Goal: Task Accomplishment & Management: Use online tool/utility

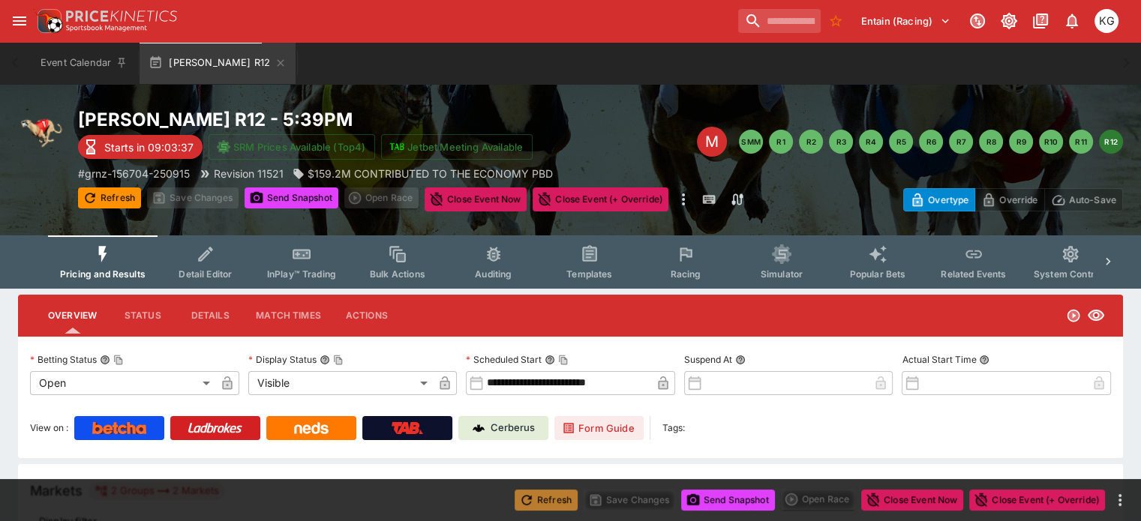
click at [542, 504] on button "Refresh" at bounding box center [546, 500] width 63 height 21
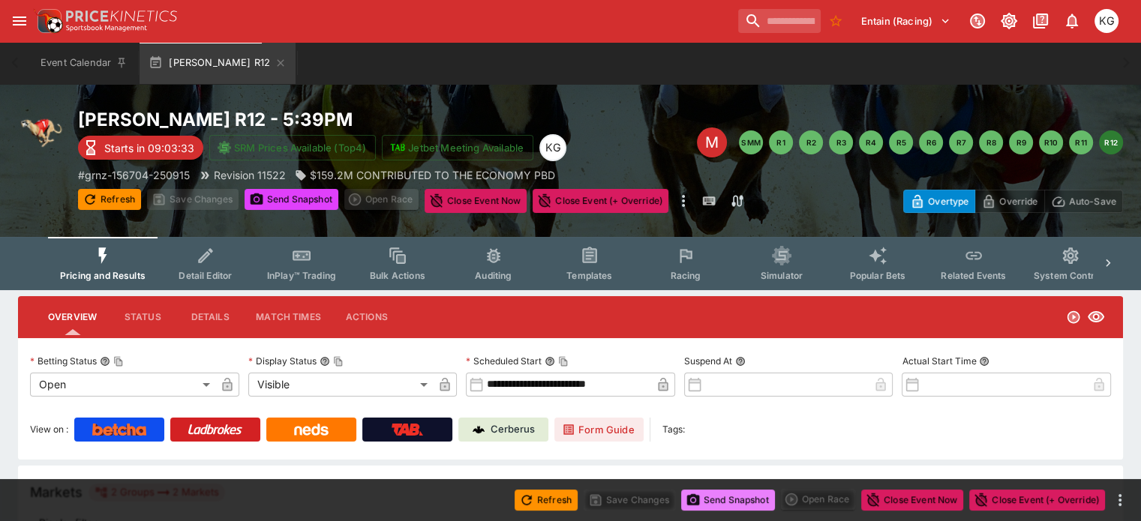
click at [734, 500] on button "Send Snapshot" at bounding box center [728, 500] width 94 height 21
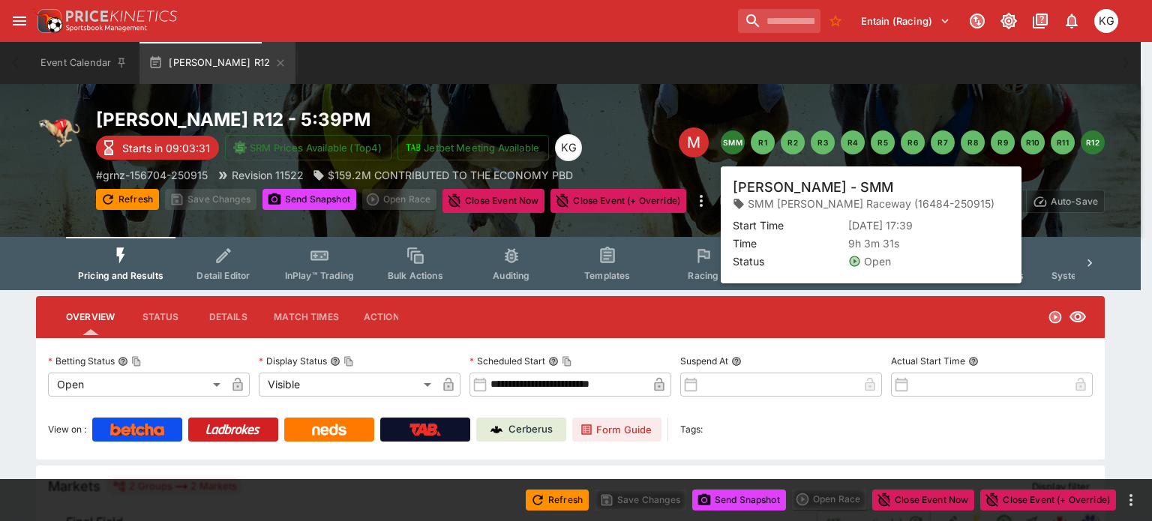
click at [729, 137] on button "SMM" at bounding box center [733, 143] width 24 height 24
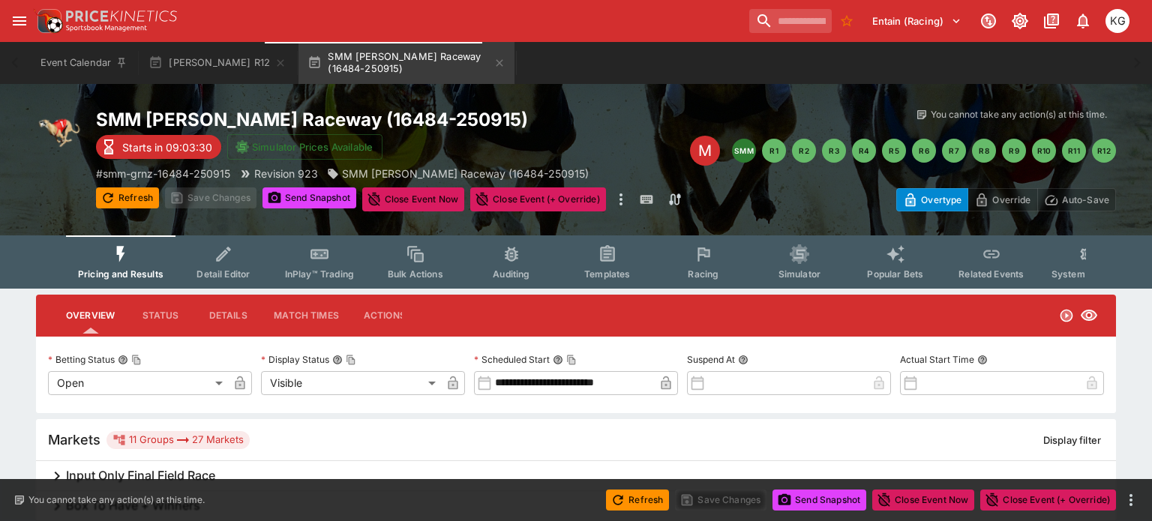
type input "**********"
type input "*******"
type input "**********"
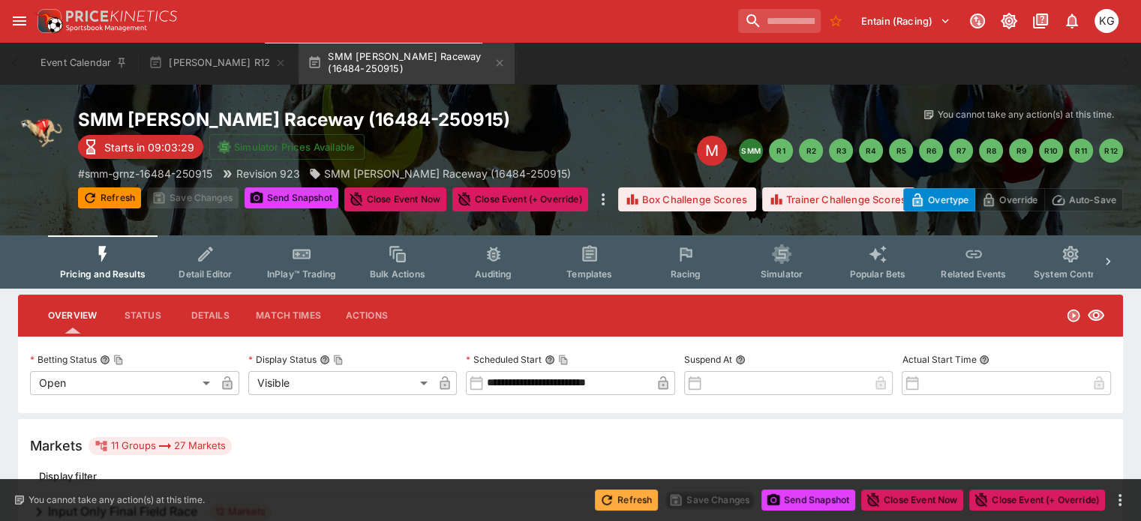
click at [629, 503] on button "Refresh" at bounding box center [626, 500] width 63 height 21
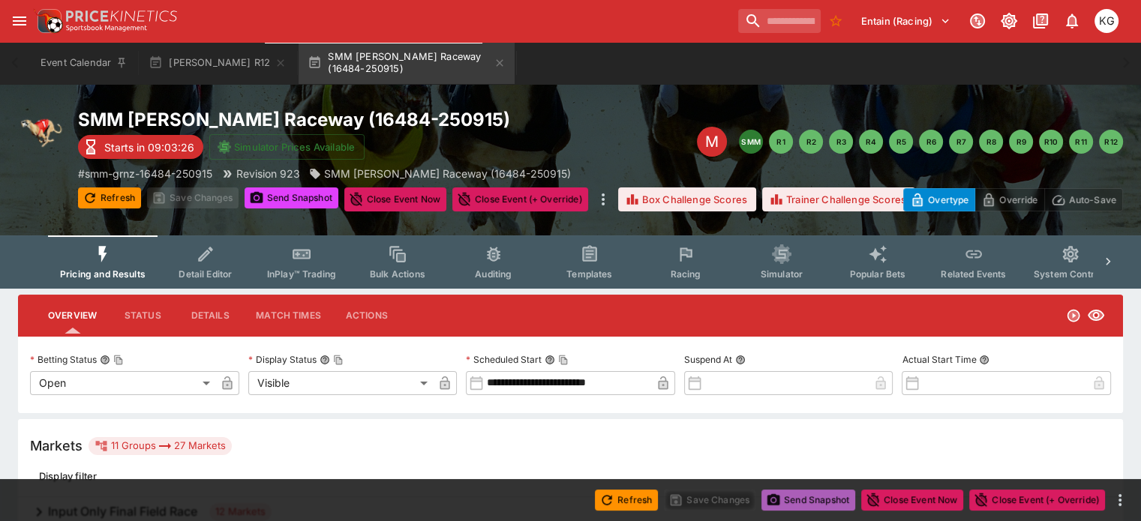
click at [812, 496] on button "Send Snapshot" at bounding box center [808, 500] width 94 height 21
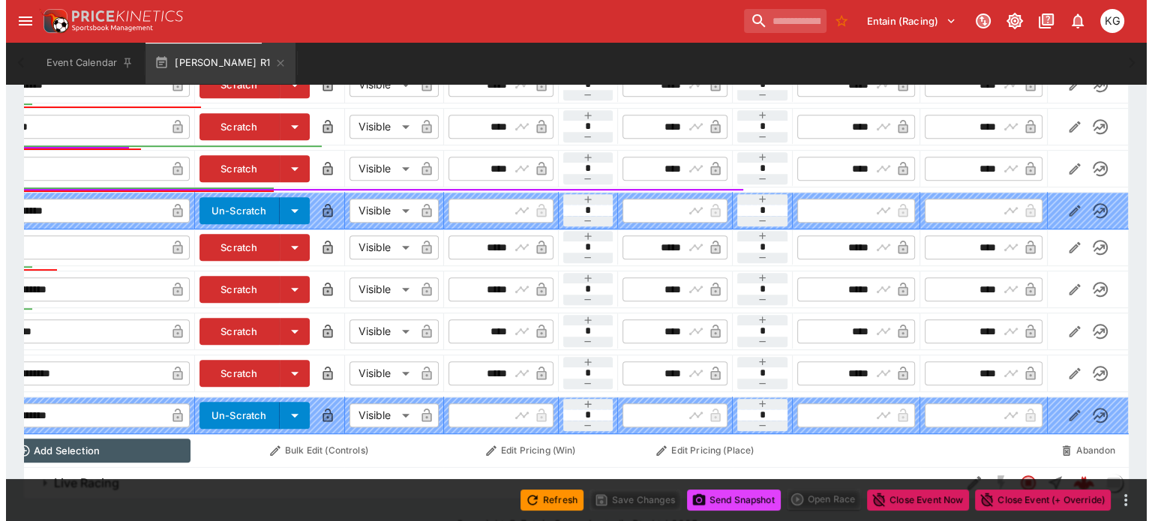
scroll to position [821, 0]
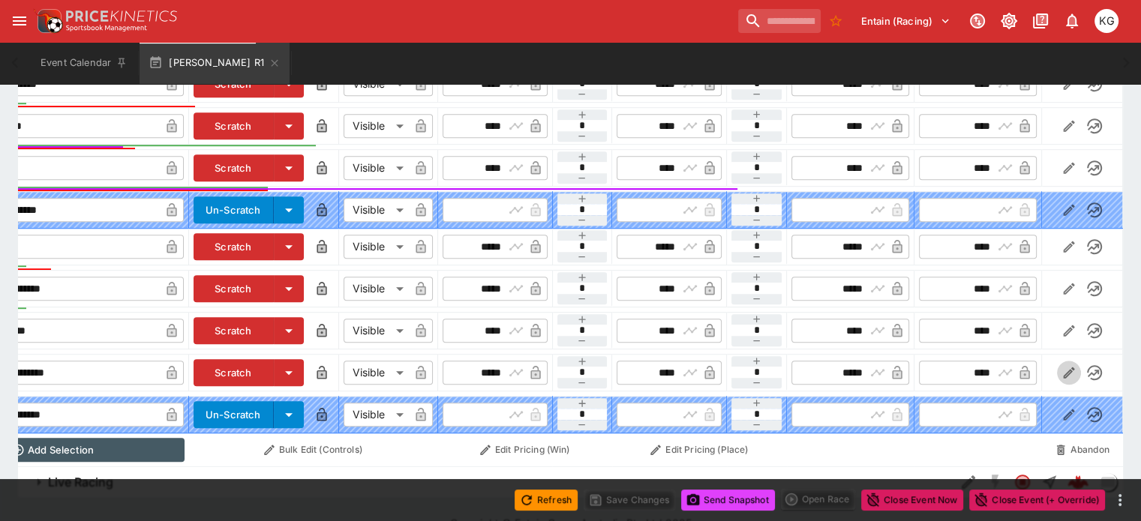
click at [1061, 365] on icon "button" at bounding box center [1068, 372] width 15 height 15
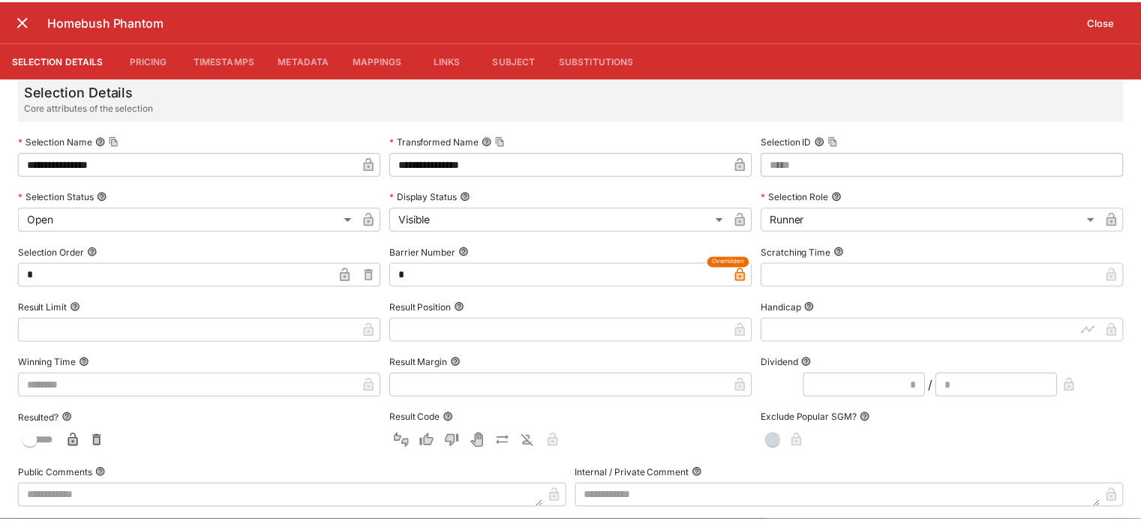
scroll to position [0, 0]
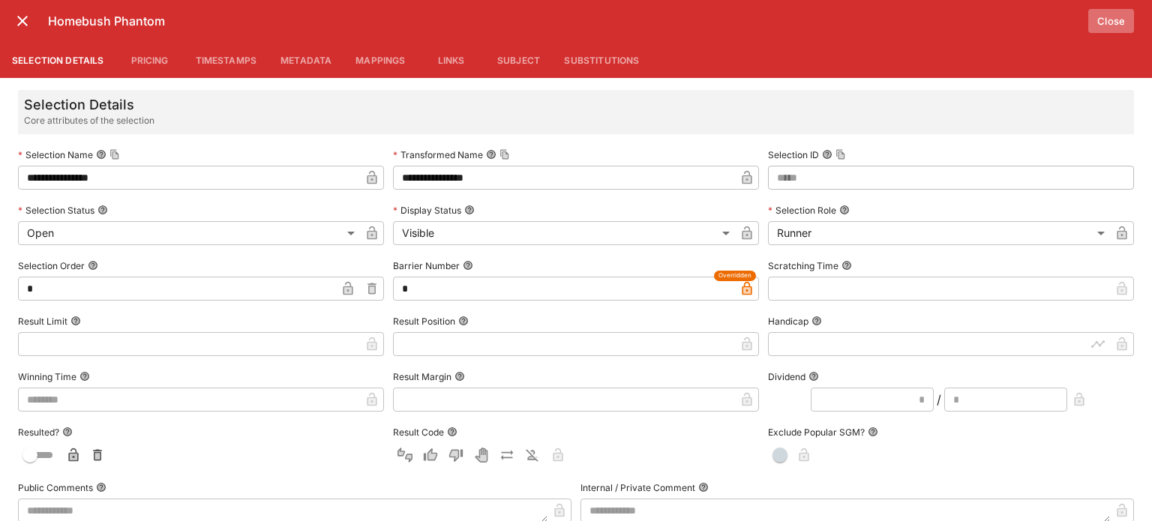
click at [1115, 17] on button "Close" at bounding box center [1111, 21] width 46 height 24
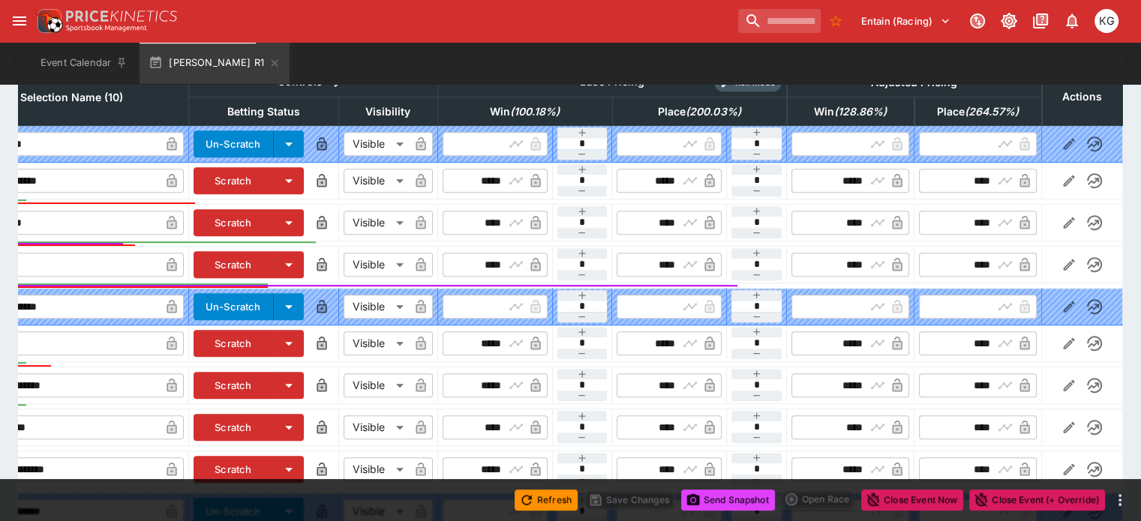
scroll to position [746, 0]
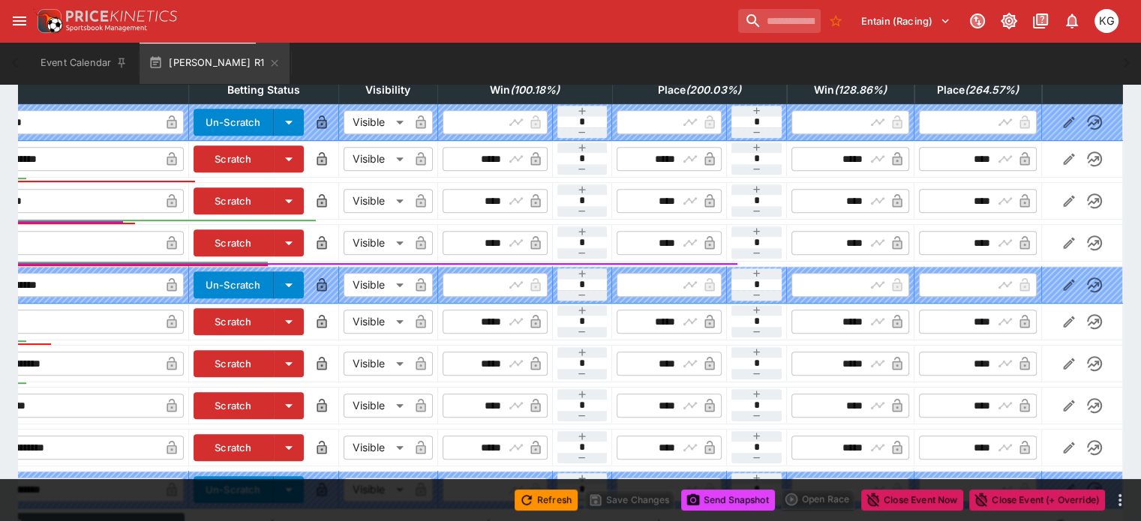
click at [736, 499] on button "Send Snapshot" at bounding box center [728, 500] width 94 height 21
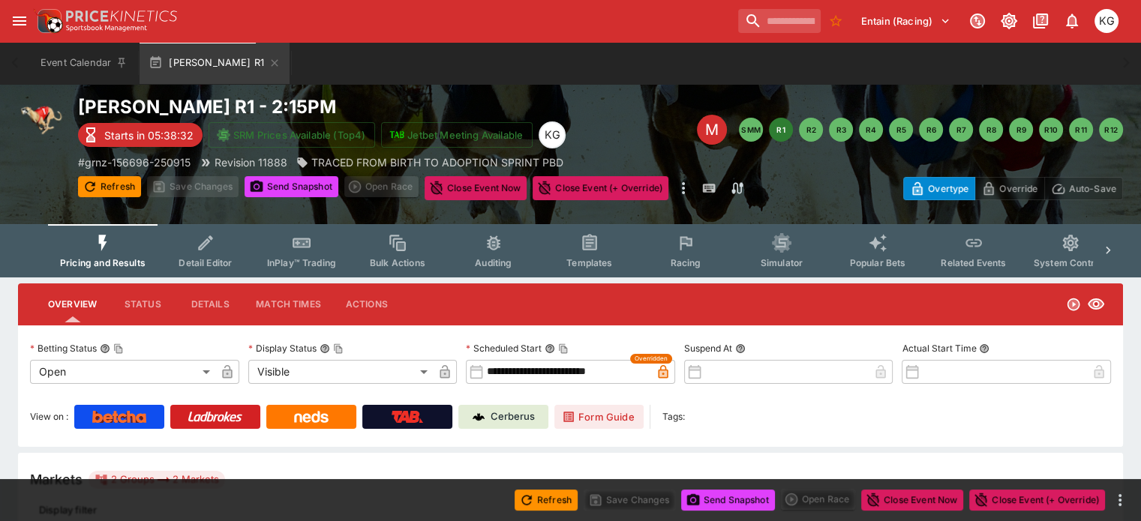
scroll to position [0, 0]
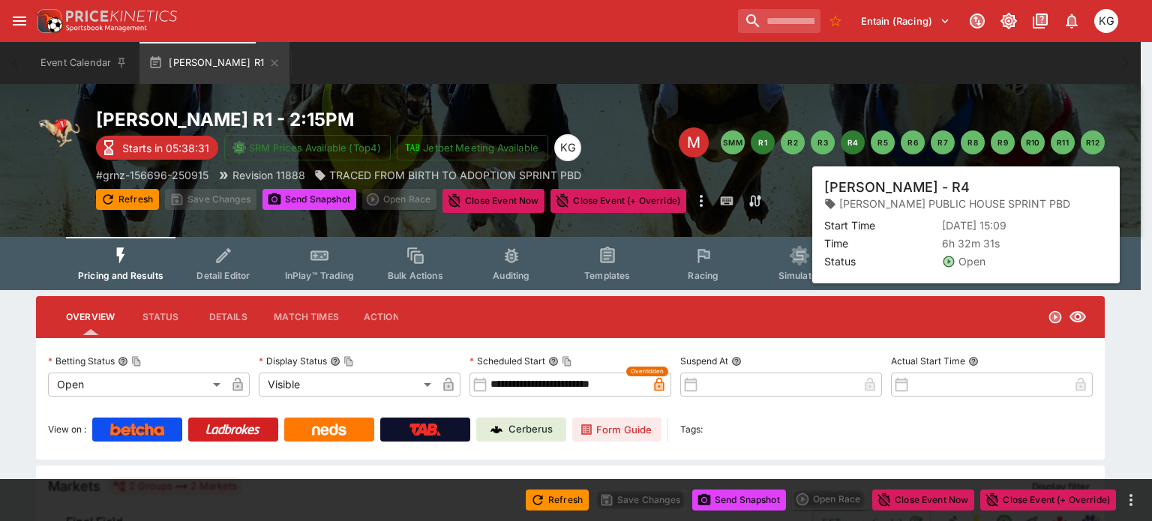
click at [857, 143] on button "R4" at bounding box center [853, 143] width 24 height 24
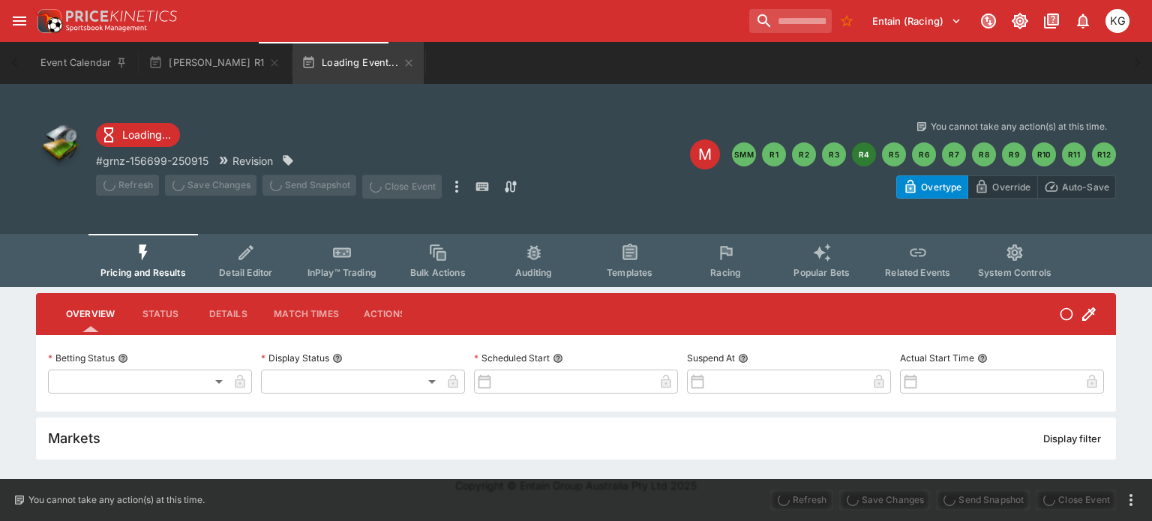
type input "**********"
type input "*******"
type input "**********"
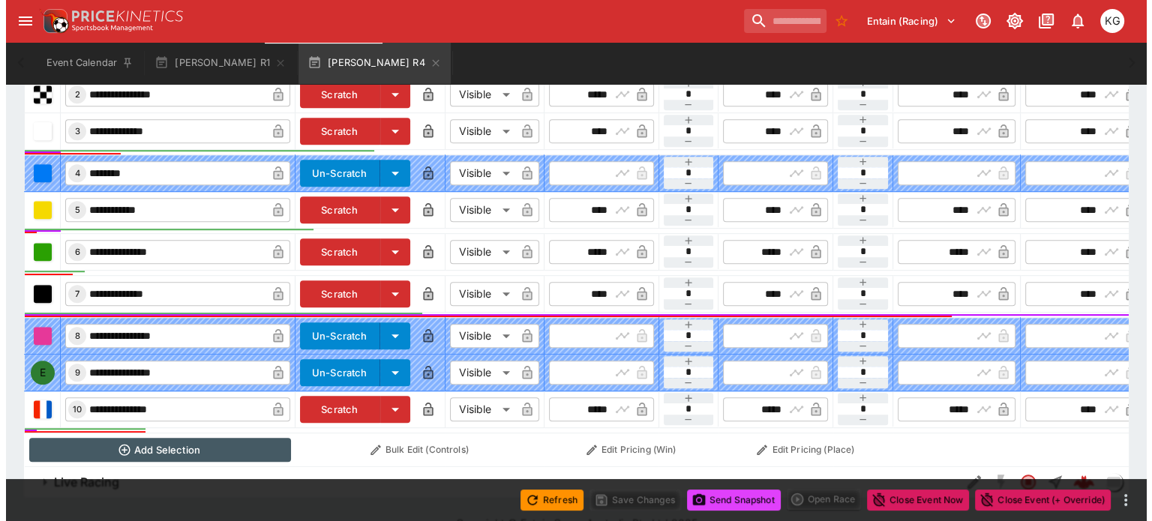
scroll to position [0, 136]
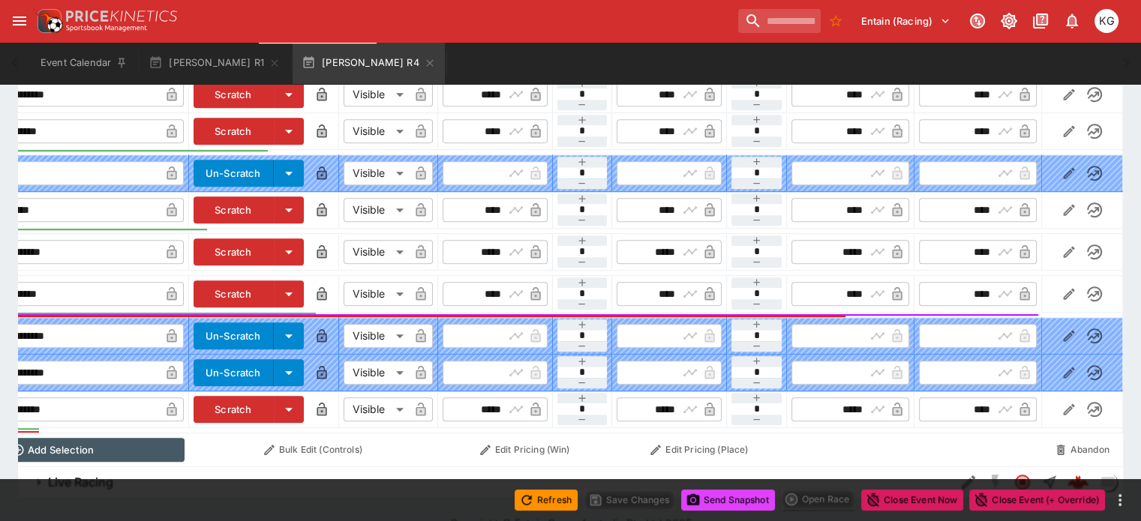
click at [1061, 402] on icon "button" at bounding box center [1068, 409] width 15 height 15
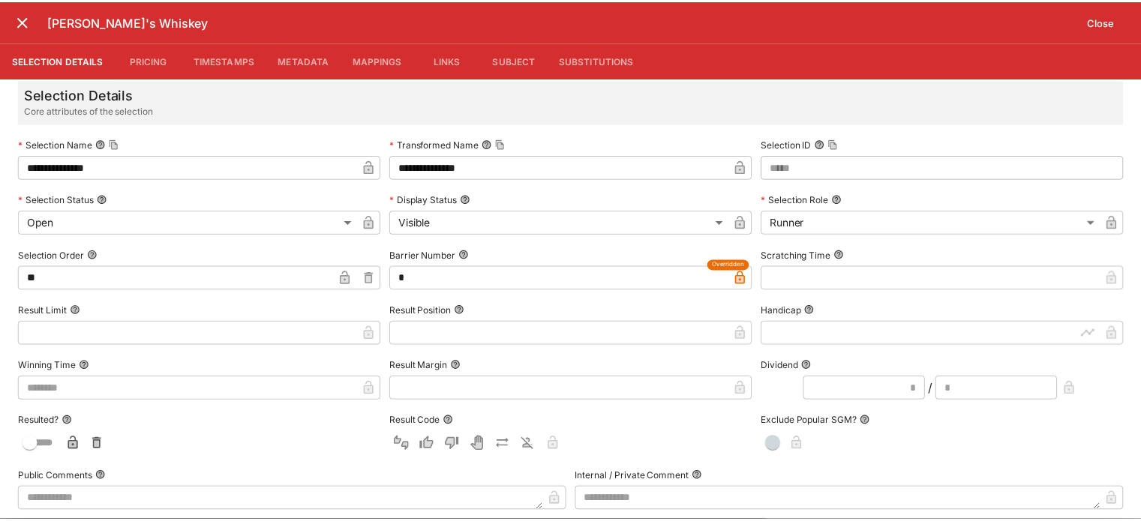
scroll to position [0, 0]
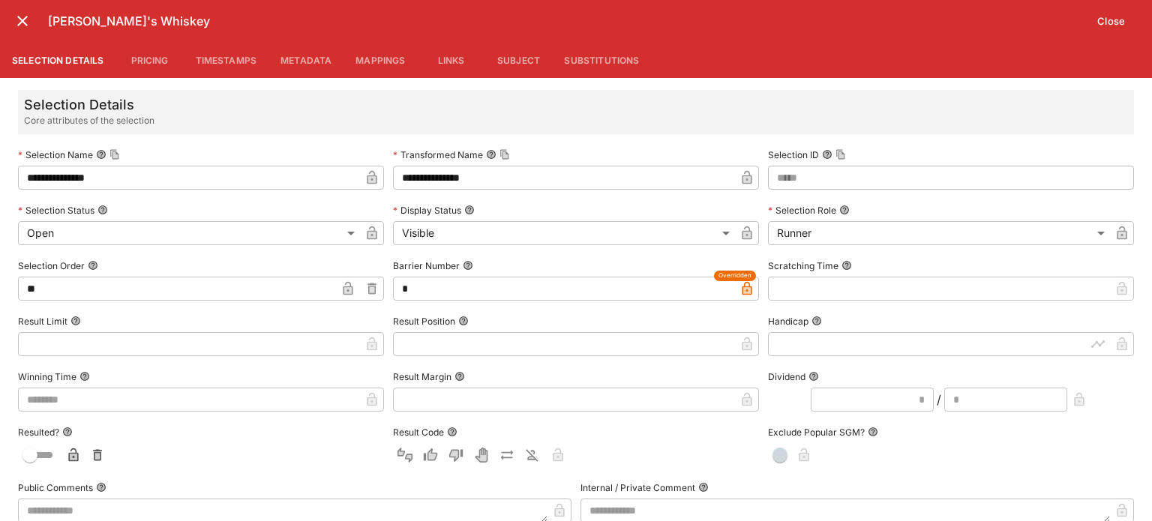
click at [1115, 21] on button "Close" at bounding box center [1111, 21] width 46 height 24
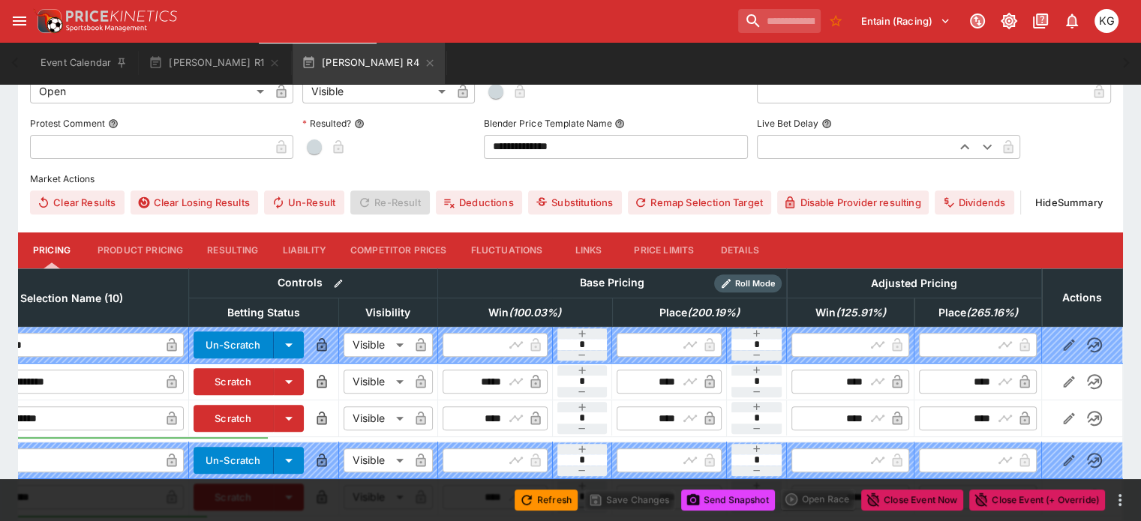
scroll to position [525, 0]
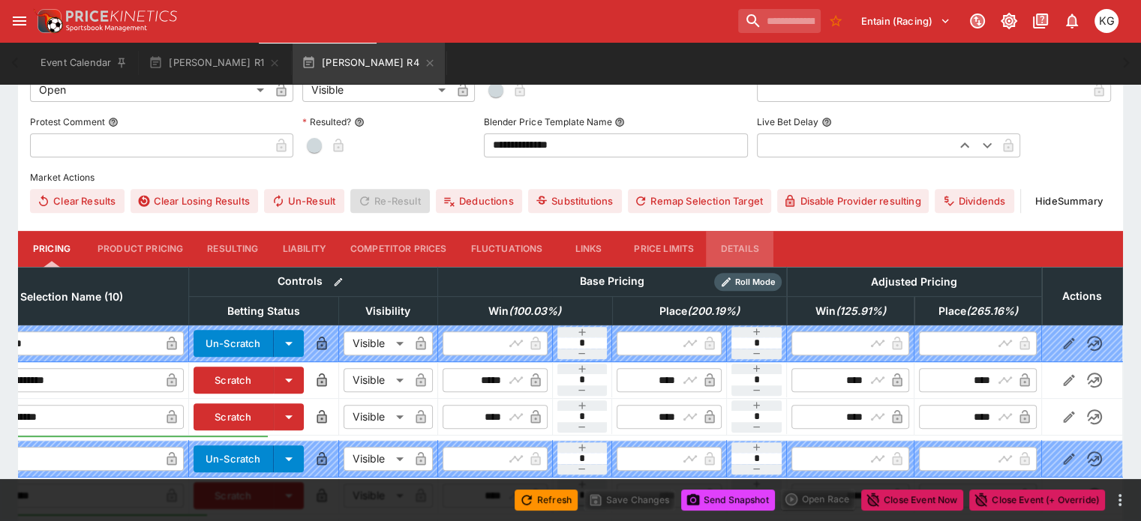
click at [765, 231] on button "Details" at bounding box center [740, 249] width 68 height 36
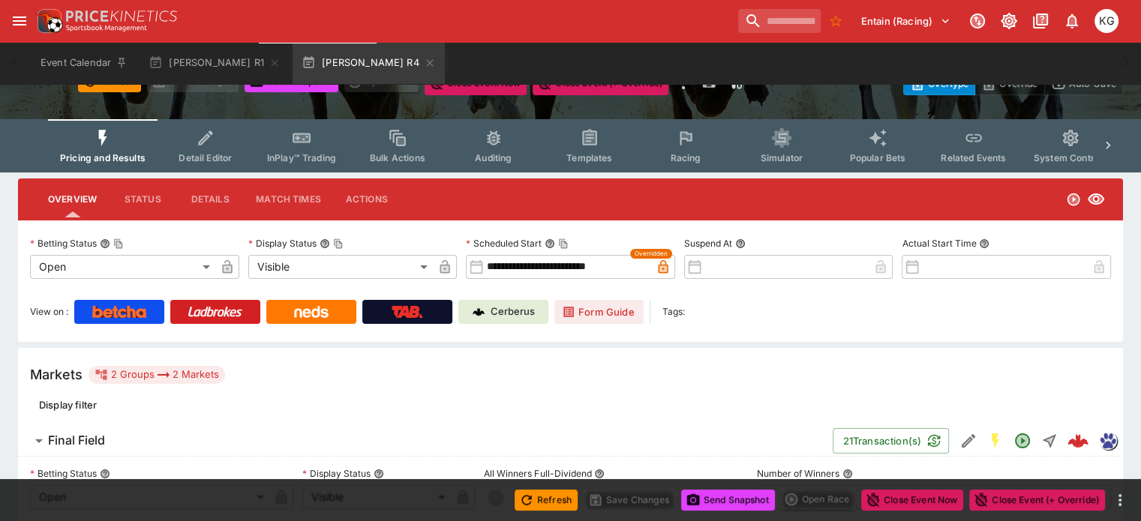
scroll to position [225, 0]
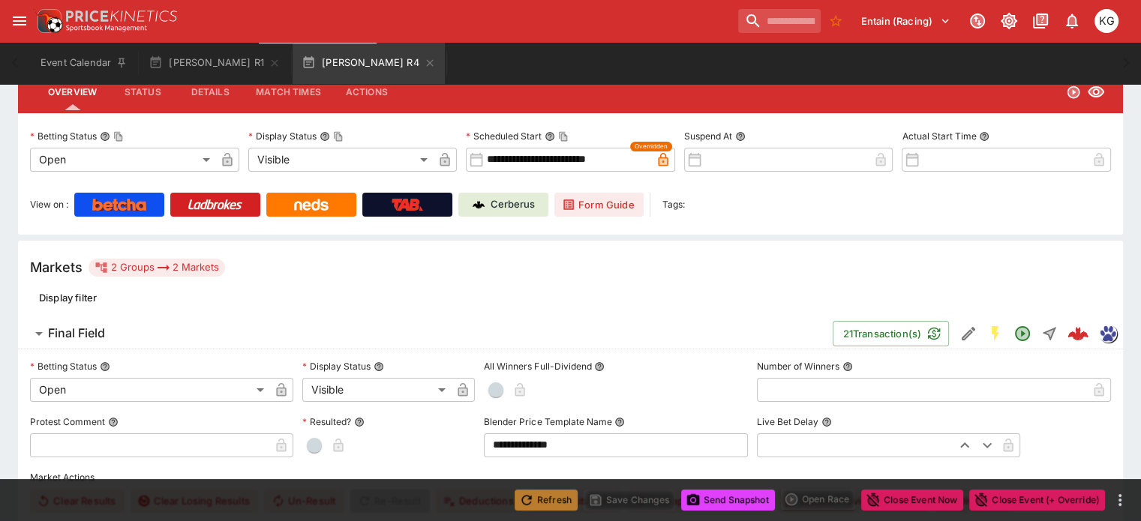
click at [557, 499] on button "Refresh" at bounding box center [546, 500] width 63 height 21
click at [726, 495] on button "Send Snapshot" at bounding box center [728, 500] width 94 height 21
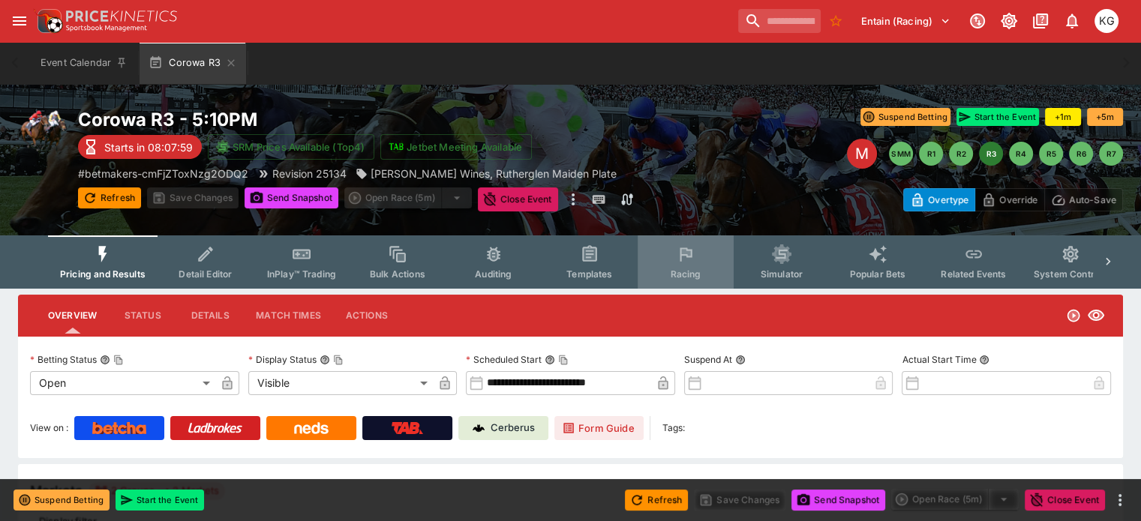
click at [701, 270] on span "Racing" at bounding box center [685, 274] width 31 height 11
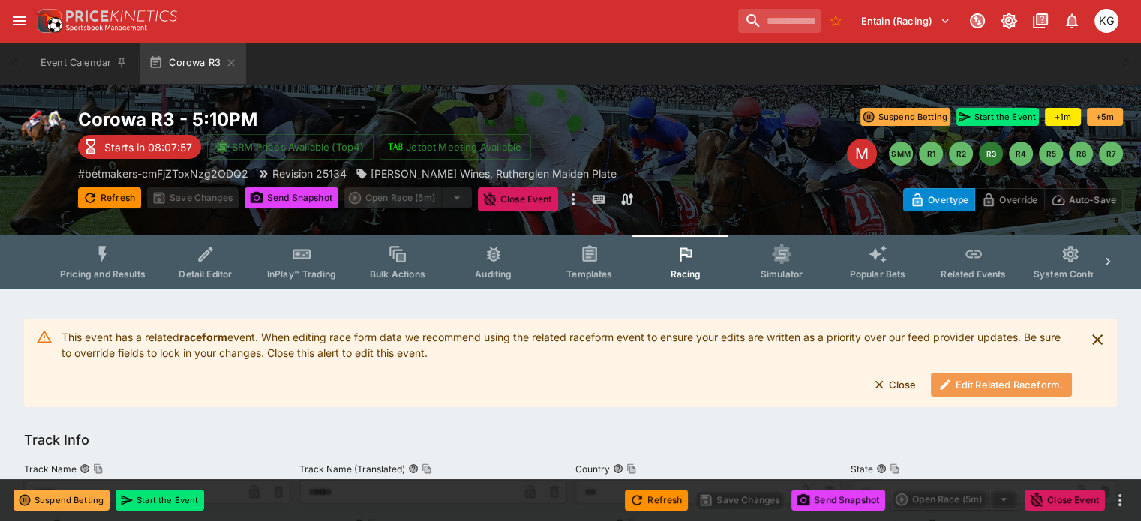
click at [1011, 388] on button "Edit Related Raceform." at bounding box center [1001, 385] width 141 height 24
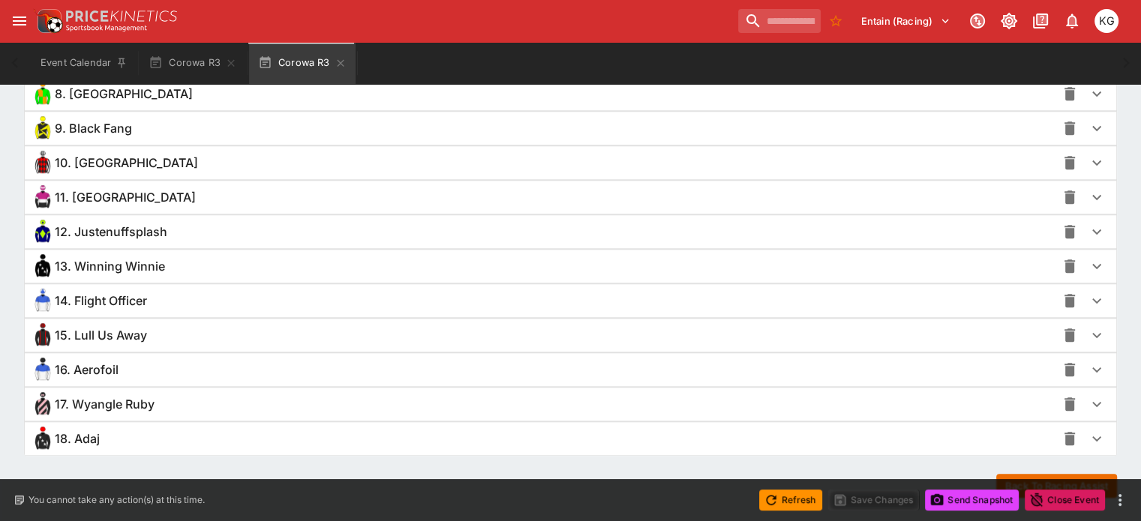
scroll to position [1350, 0]
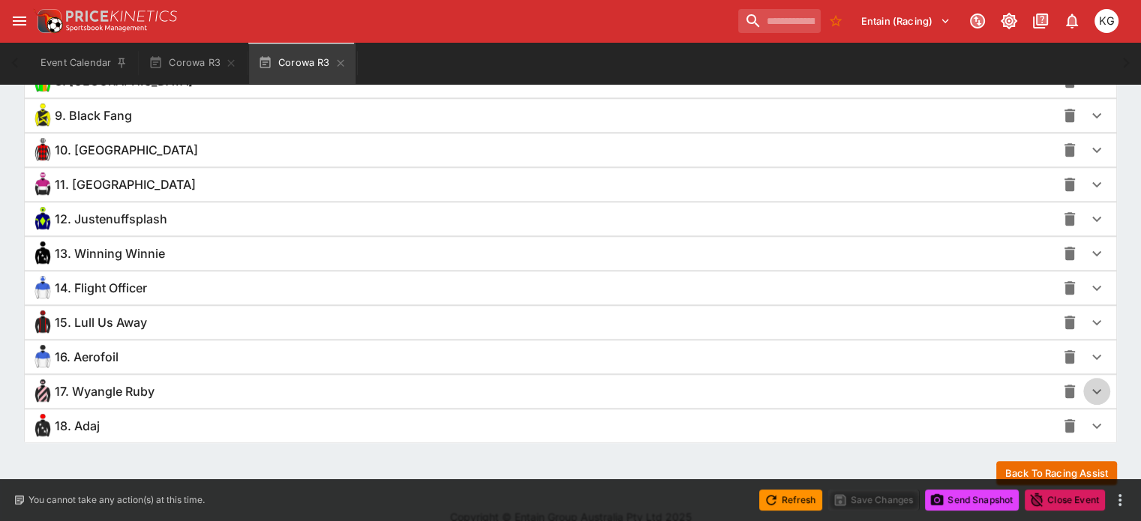
click at [1088, 386] on icon "button" at bounding box center [1097, 392] width 18 height 18
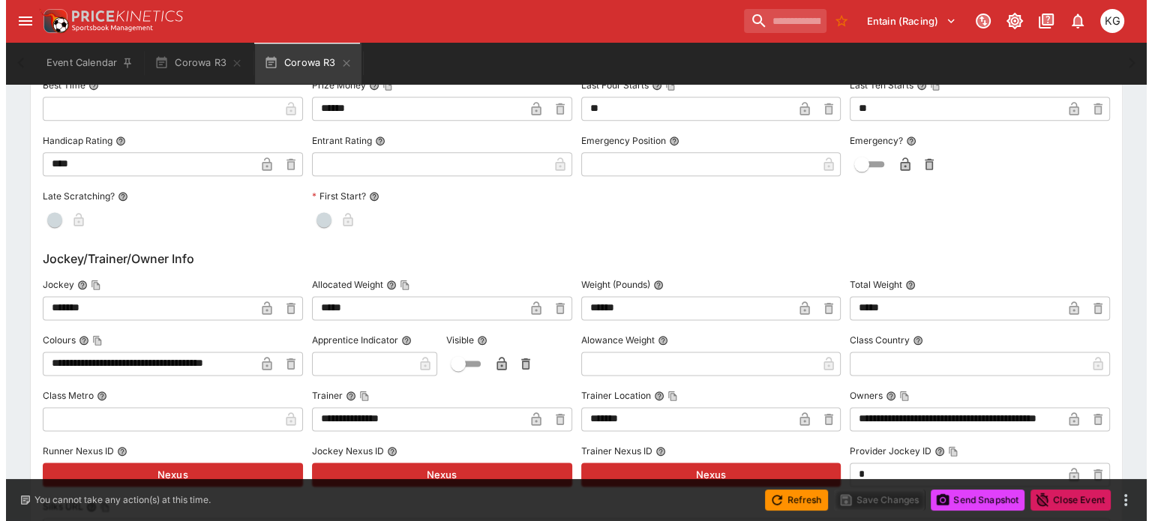
scroll to position [1950, 0]
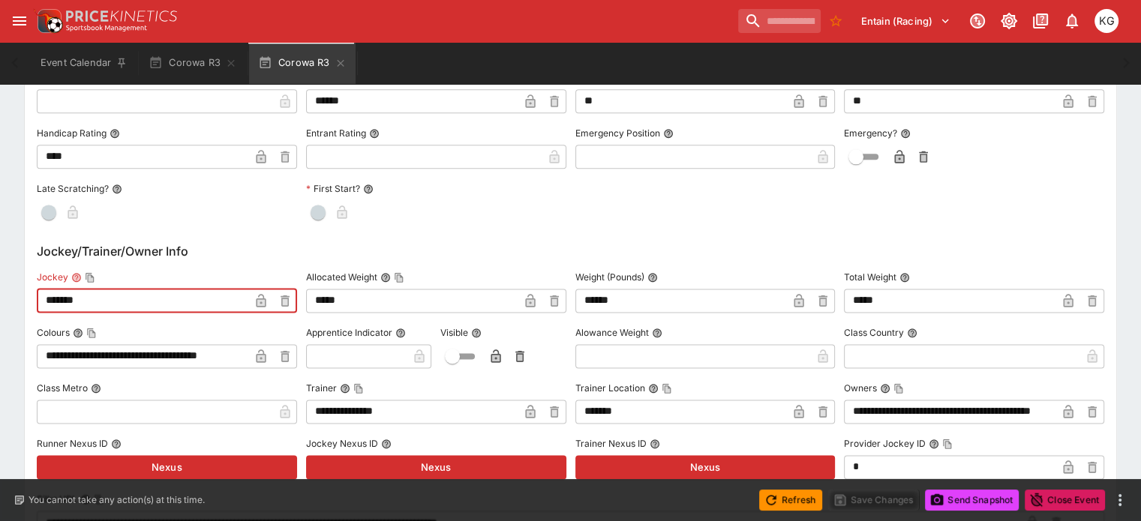
drag, startPoint x: 155, startPoint y: 299, endPoint x: 74, endPoint y: 290, distance: 82.2
paste input "****"
type input "**********"
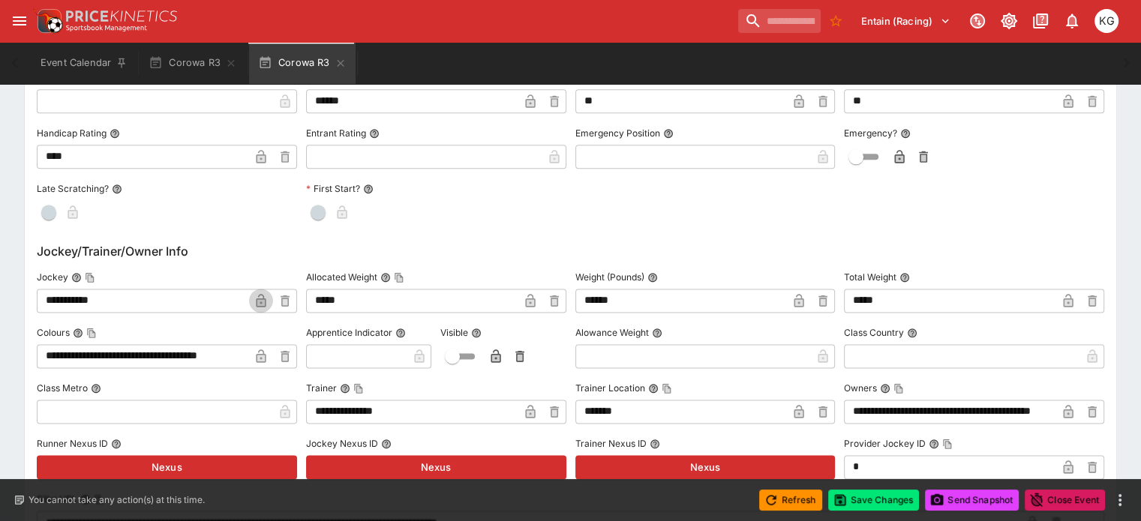
click at [266, 294] on icon "button" at bounding box center [261, 301] width 10 height 14
click at [869, 492] on button "Save Changes" at bounding box center [874, 500] width 92 height 21
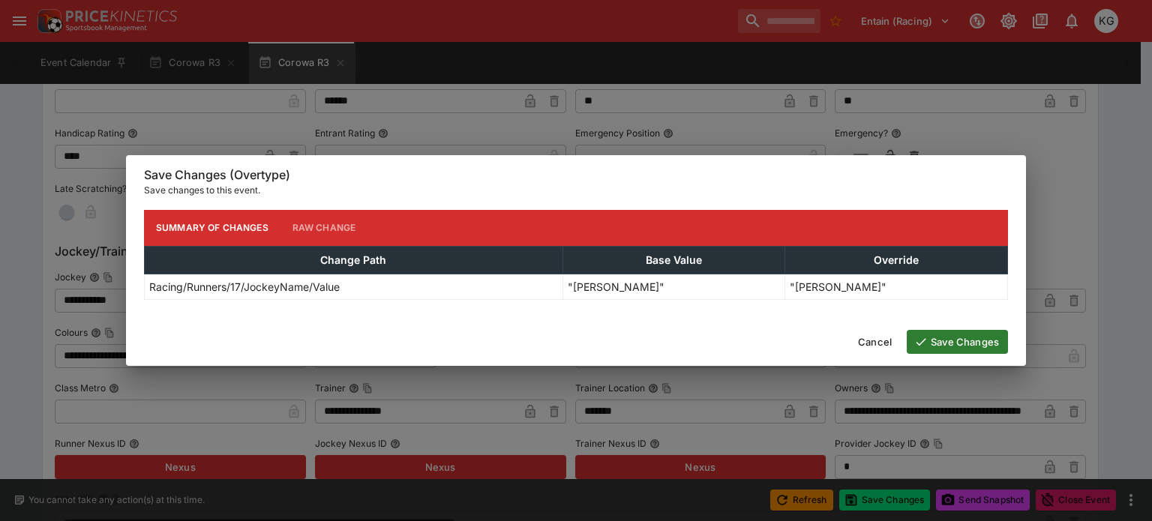
click at [959, 352] on button "Save Changes" at bounding box center [957, 342] width 101 height 24
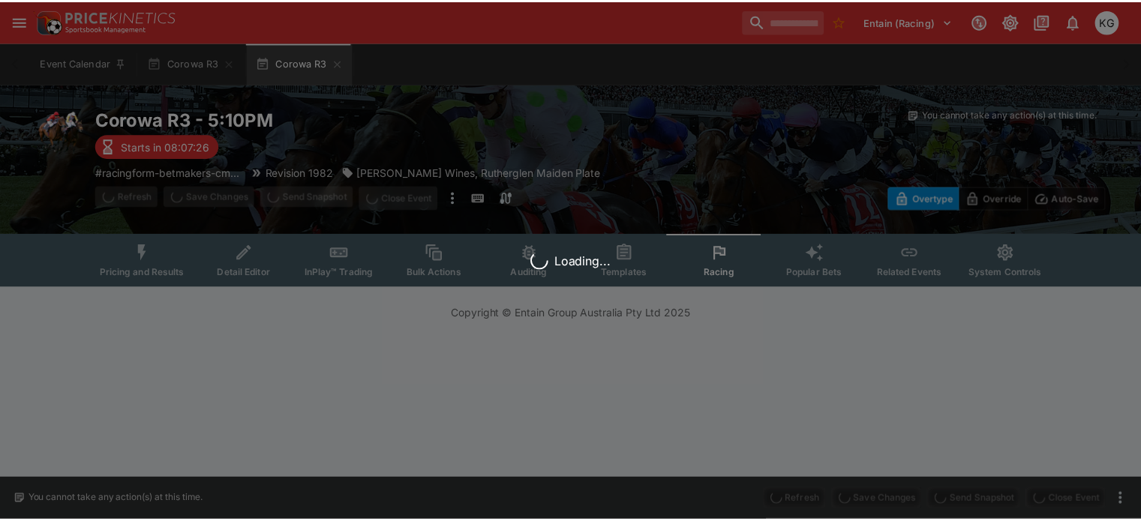
scroll to position [0, 0]
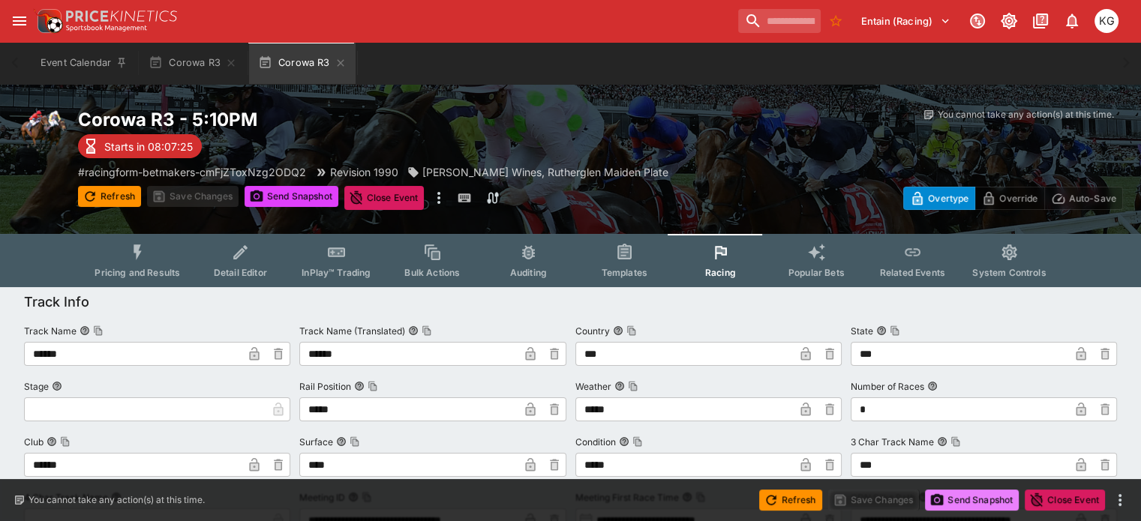
click at [965, 499] on button "Send Snapshot" at bounding box center [972, 500] width 94 height 21
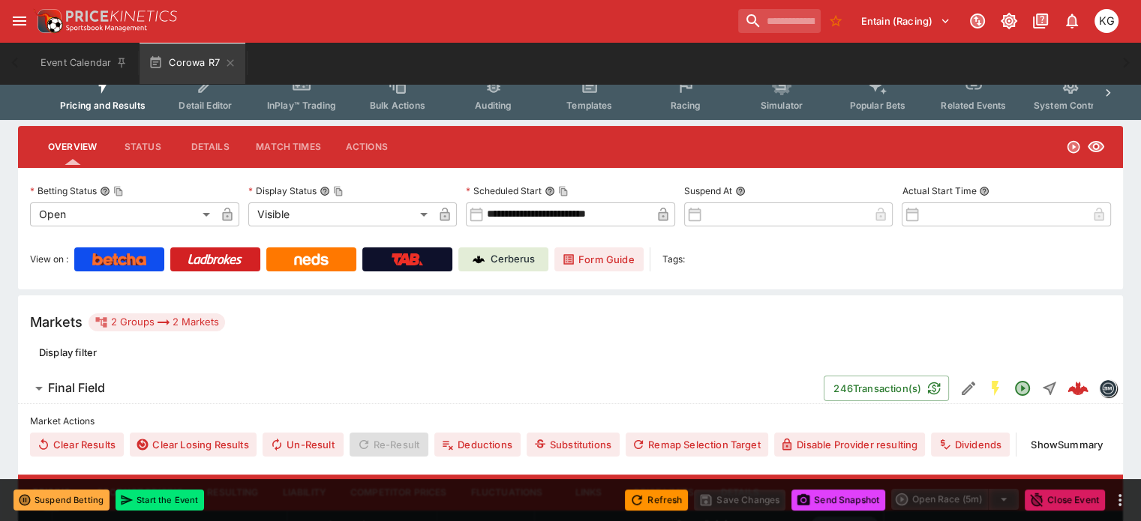
scroll to position [2, 0]
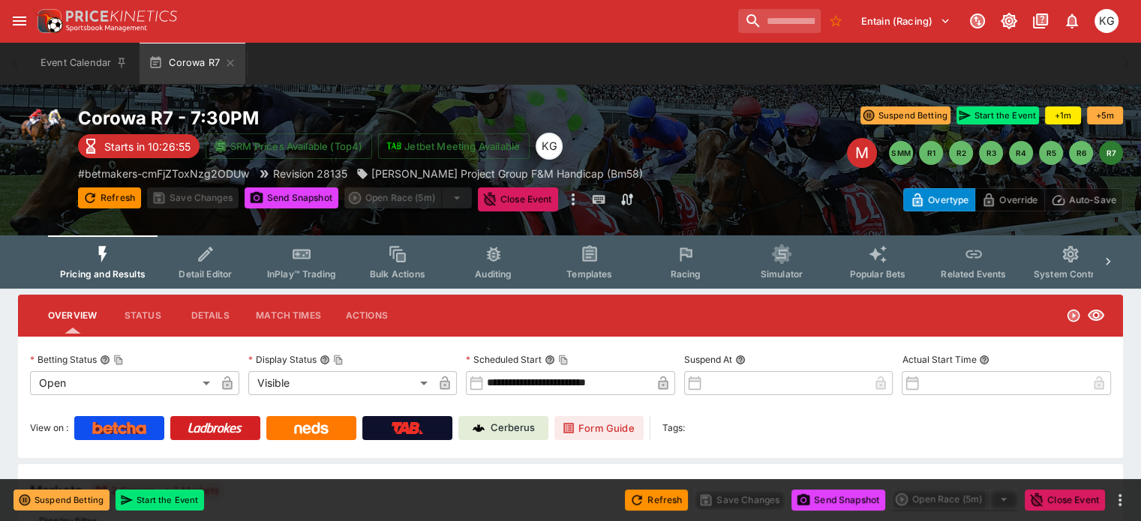
click at [693, 262] on icon "Event type filters" at bounding box center [686, 255] width 20 height 20
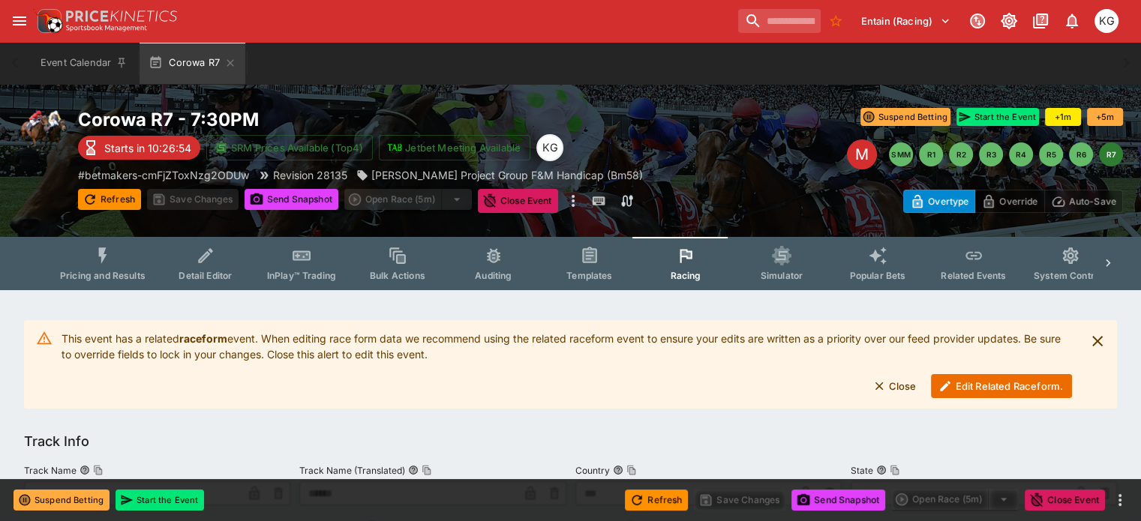
click at [968, 385] on button "Edit Related Raceform." at bounding box center [1001, 386] width 141 height 24
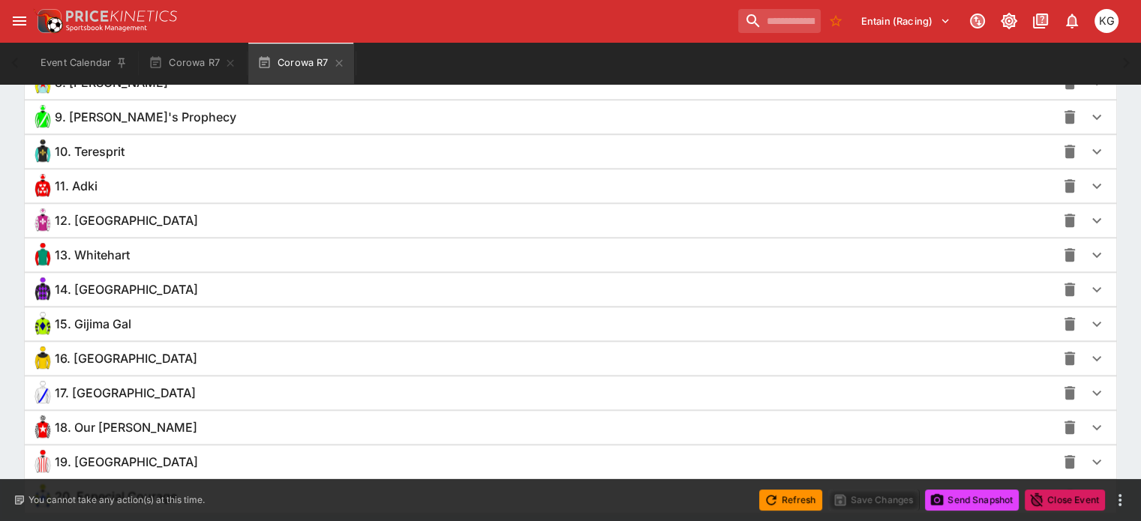
scroll to position [1353, 0]
click at [1088, 320] on icon "button" at bounding box center [1097, 323] width 18 height 18
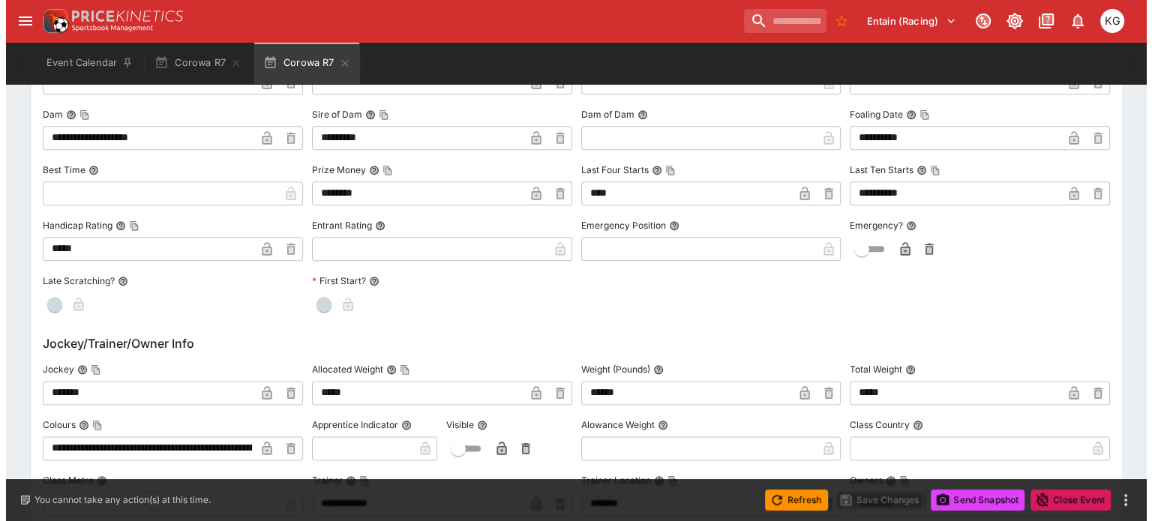
scroll to position [1803, 0]
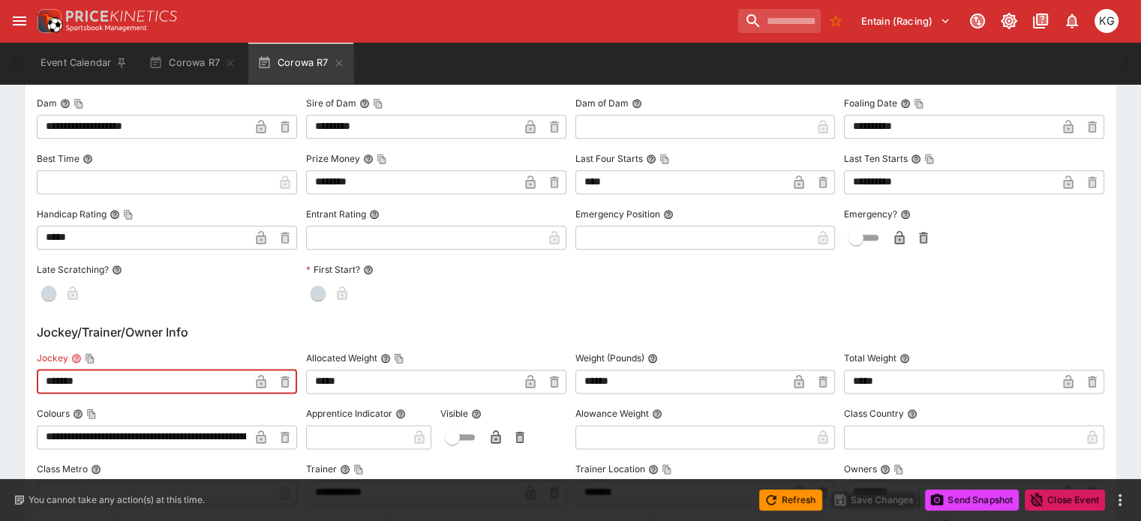
drag, startPoint x: 135, startPoint y: 373, endPoint x: 15, endPoint y: 374, distance: 120.0
paste input "*******"
type input "**********"
click at [265, 377] on icon "button" at bounding box center [261, 381] width 10 height 13
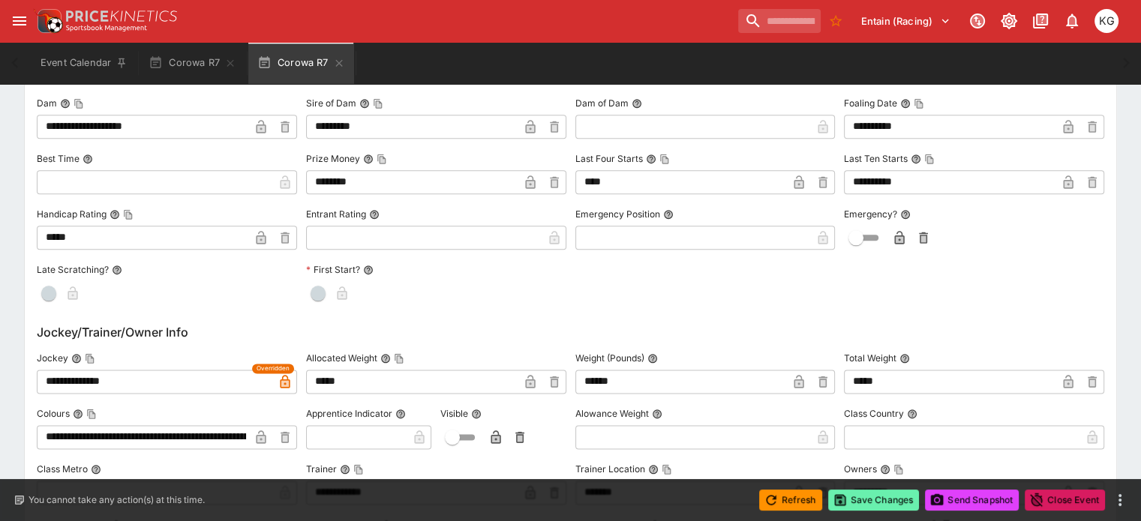
click at [872, 500] on button "Save Changes" at bounding box center [874, 500] width 92 height 21
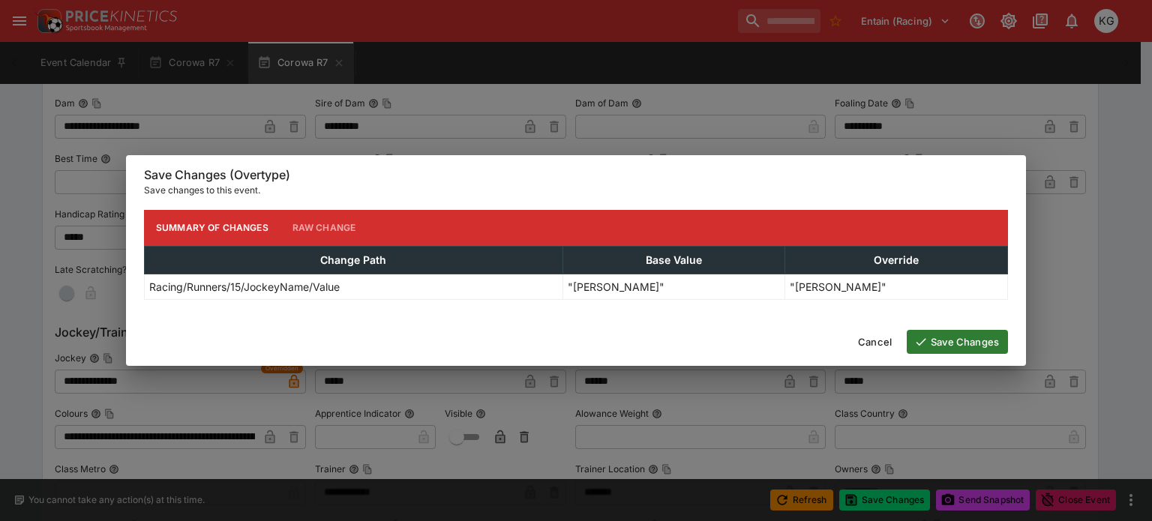
click at [947, 337] on button "Save Changes" at bounding box center [957, 342] width 101 height 24
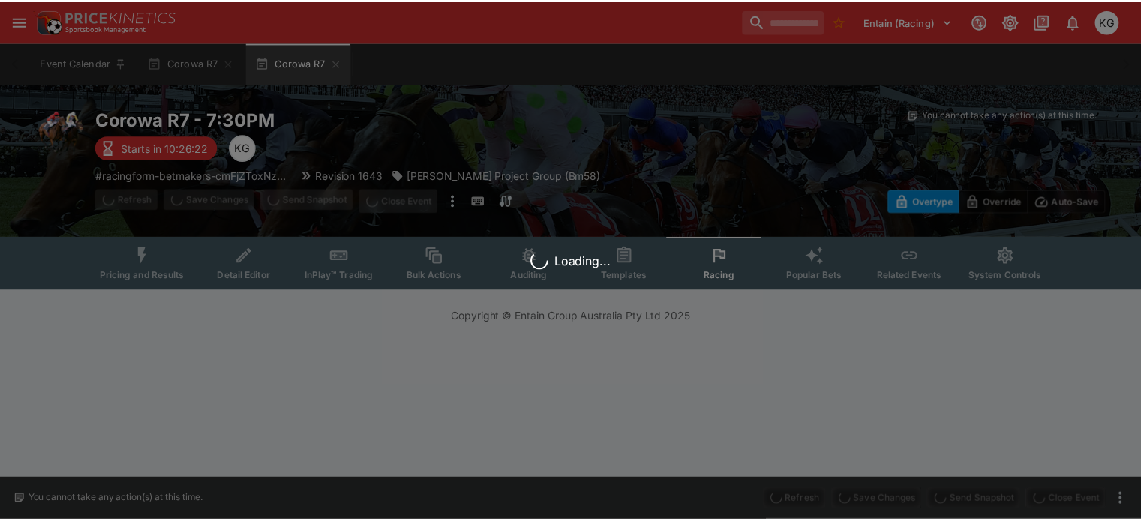
scroll to position [0, 0]
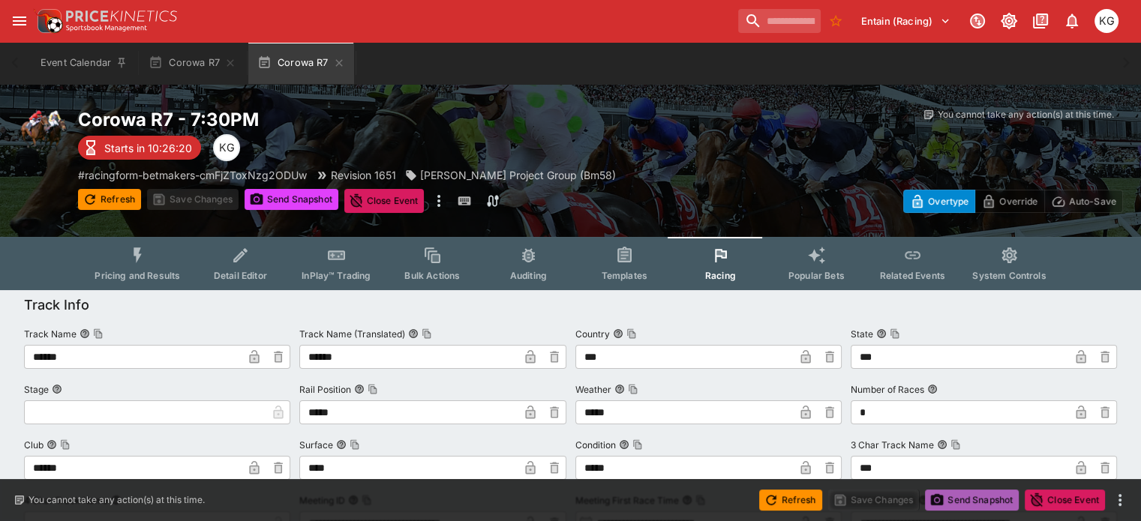
click at [962, 496] on button "Send Snapshot" at bounding box center [972, 500] width 94 height 21
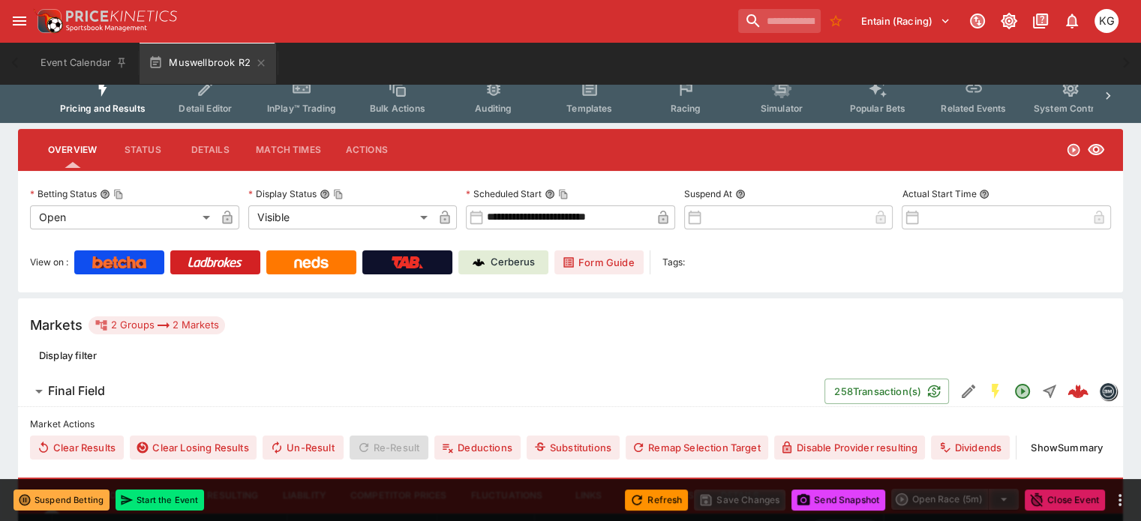
scroll to position [69, 0]
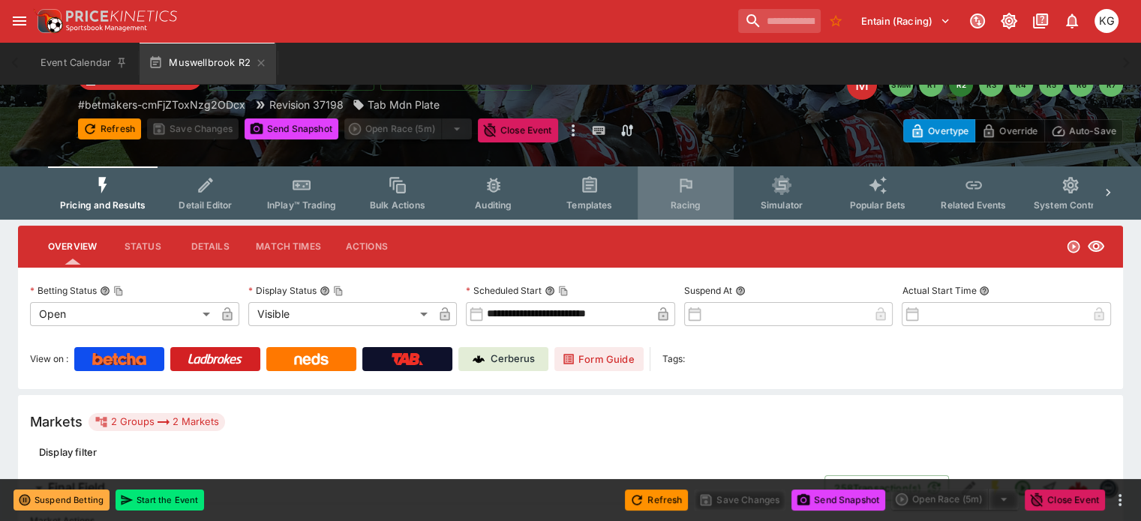
click at [695, 203] on span "Racing" at bounding box center [685, 205] width 31 height 11
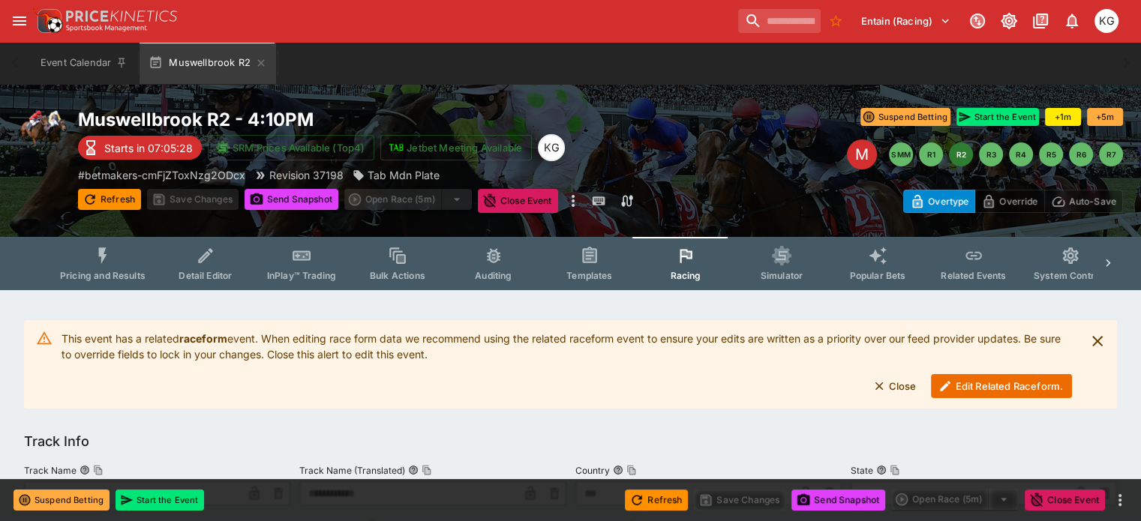
click at [972, 384] on button "Edit Related Raceform." at bounding box center [1001, 386] width 141 height 24
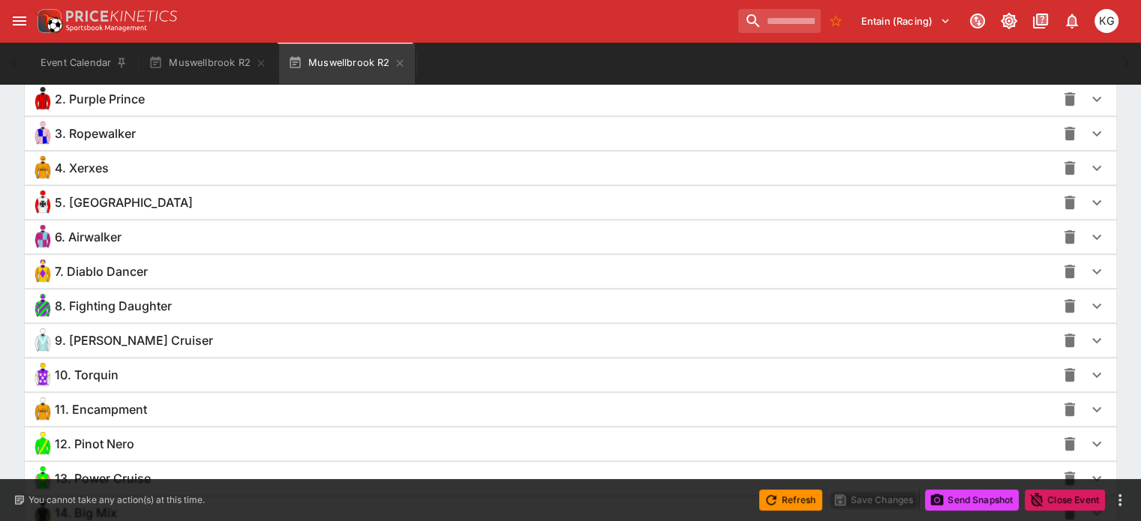
scroll to position [1297, 0]
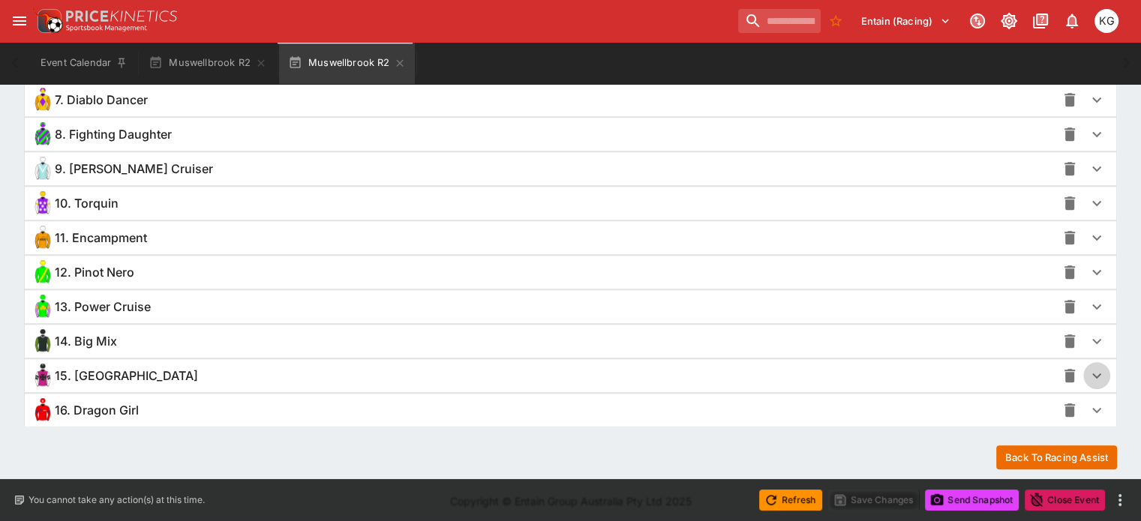
drag, startPoint x: 1079, startPoint y: 368, endPoint x: 1054, endPoint y: 368, distance: 25.5
click at [1088, 368] on icon "button" at bounding box center [1097, 376] width 18 height 18
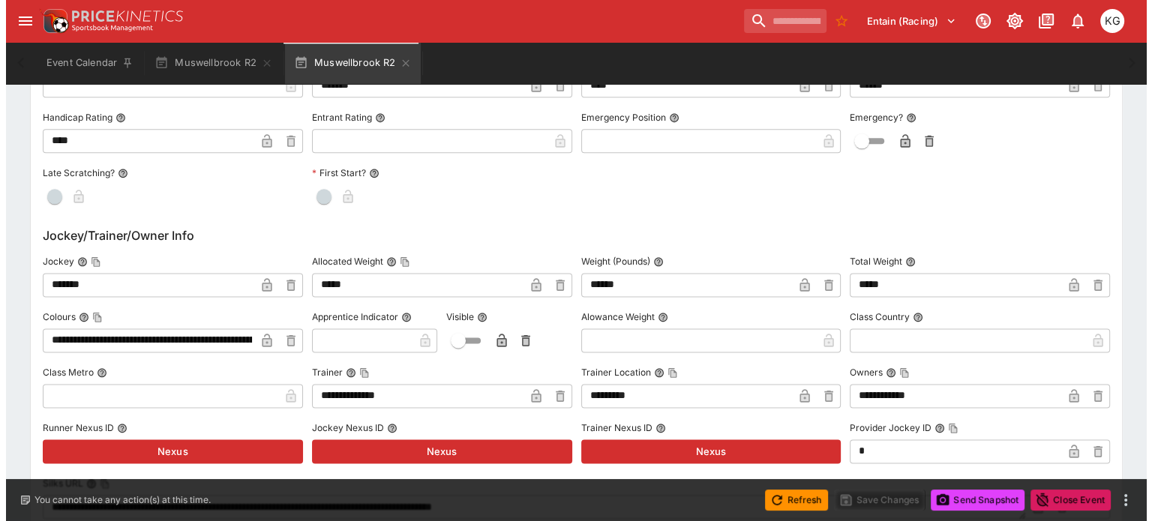
scroll to position [1897, 0]
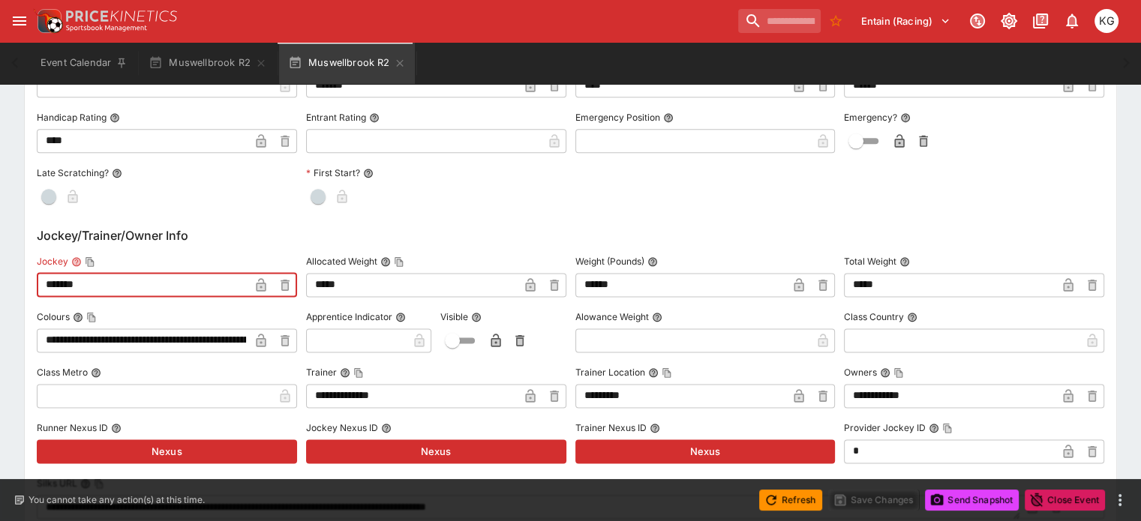
drag, startPoint x: 128, startPoint y: 272, endPoint x: 41, endPoint y: 276, distance: 87.1
paste input "*******"
type input "**********"
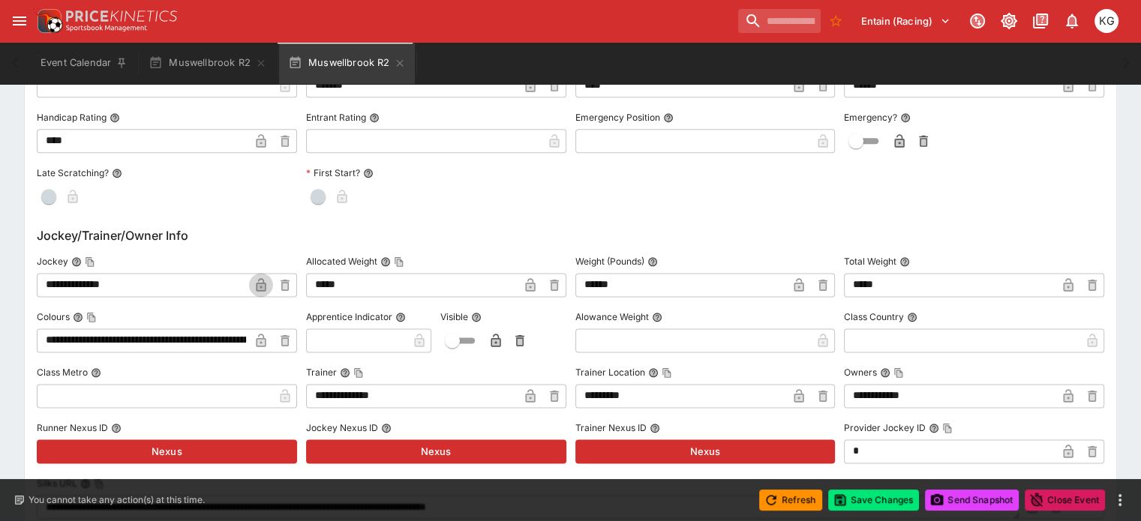
click at [269, 287] on icon "button" at bounding box center [261, 285] width 15 height 15
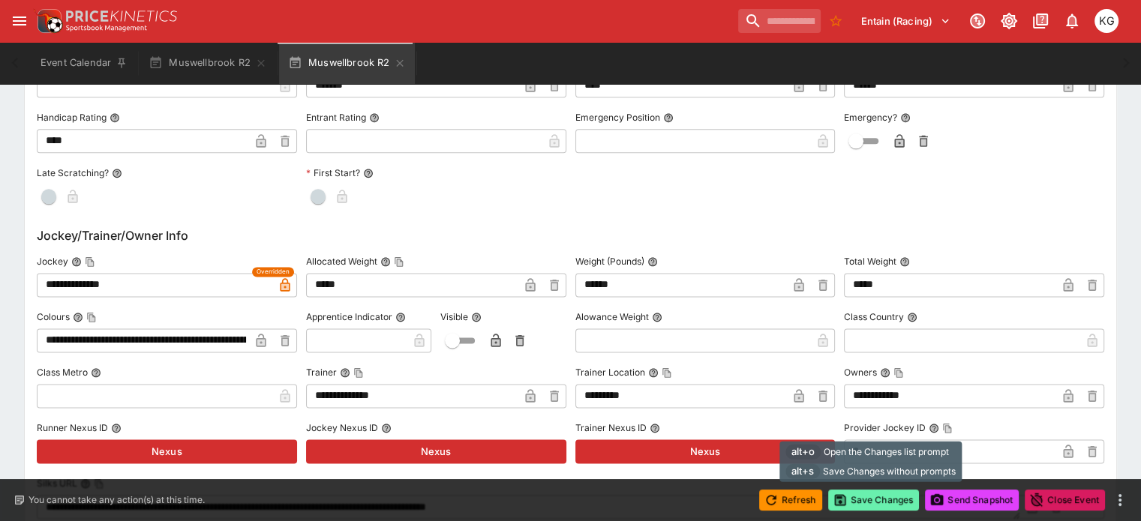
click at [876, 499] on button "Save Changes" at bounding box center [874, 500] width 92 height 21
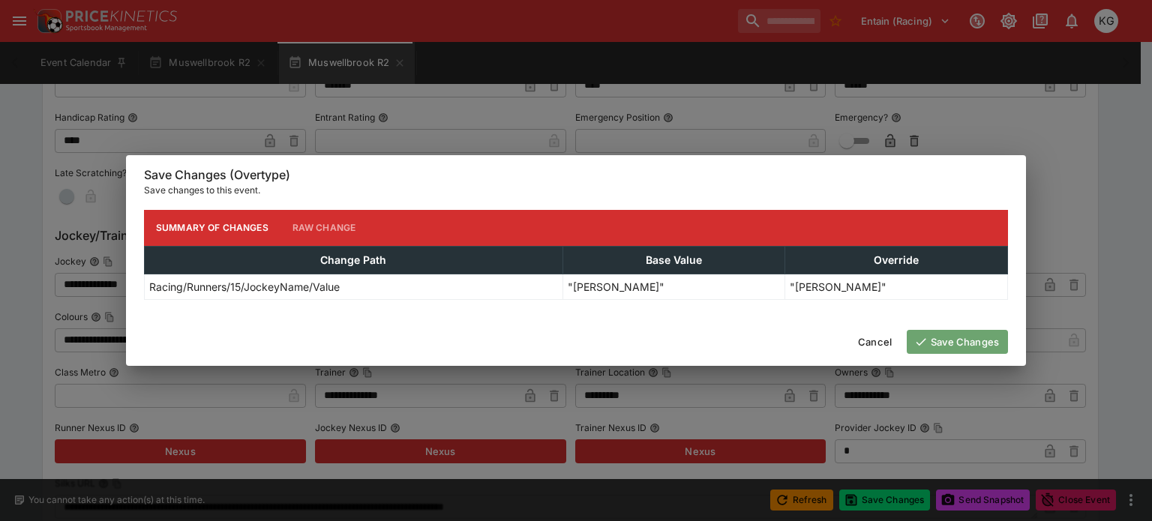
click at [983, 339] on button "Save Changes" at bounding box center [957, 342] width 101 height 24
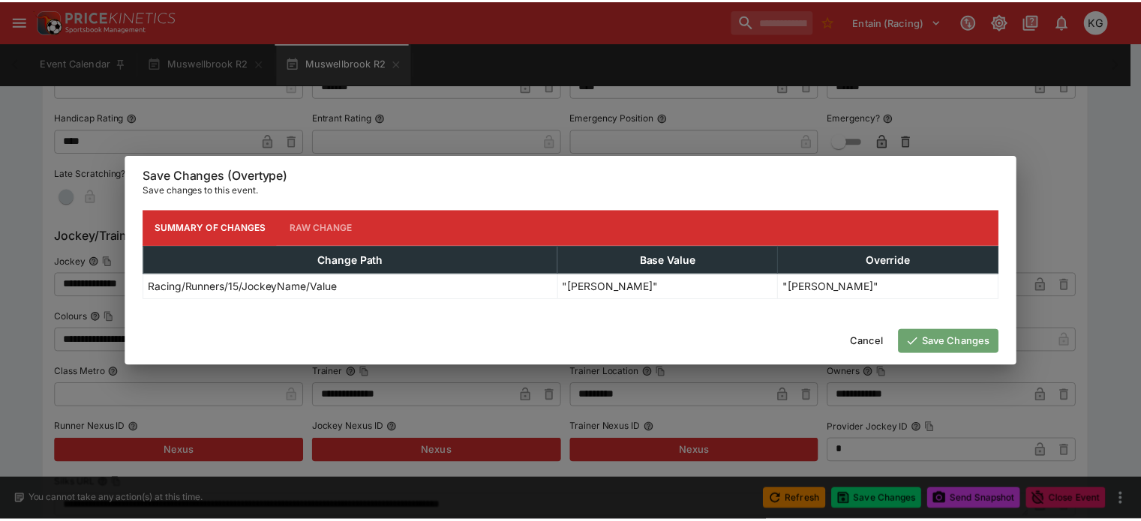
scroll to position [0, 0]
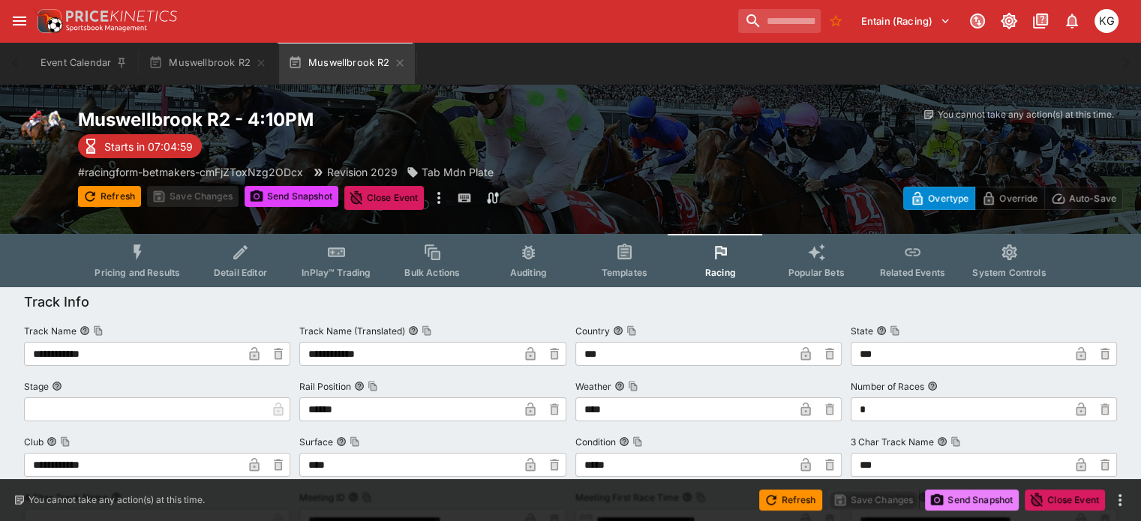
click at [966, 495] on button "Send Snapshot" at bounding box center [972, 500] width 94 height 21
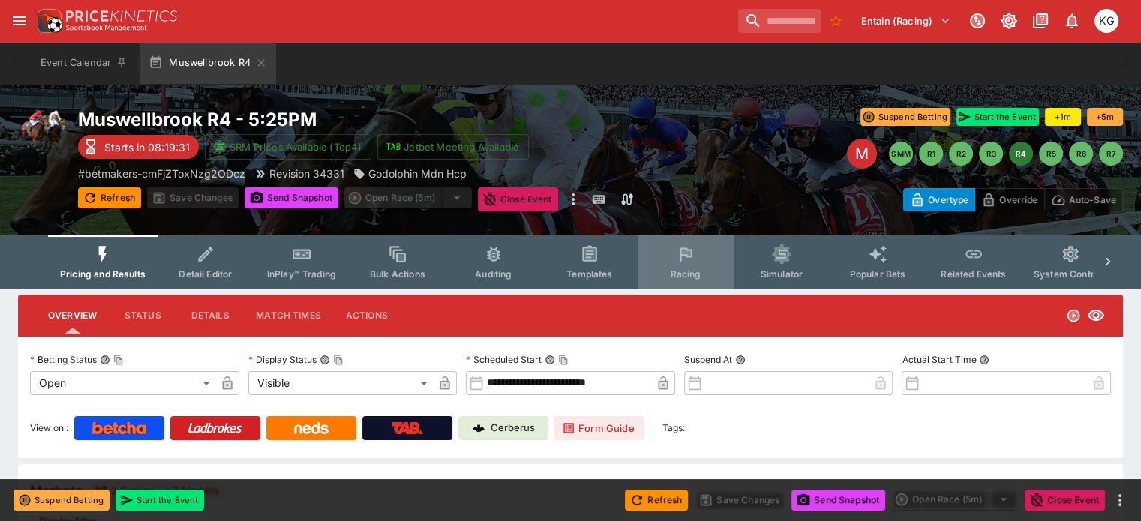
click at [693, 272] on span "Racing" at bounding box center [685, 274] width 31 height 11
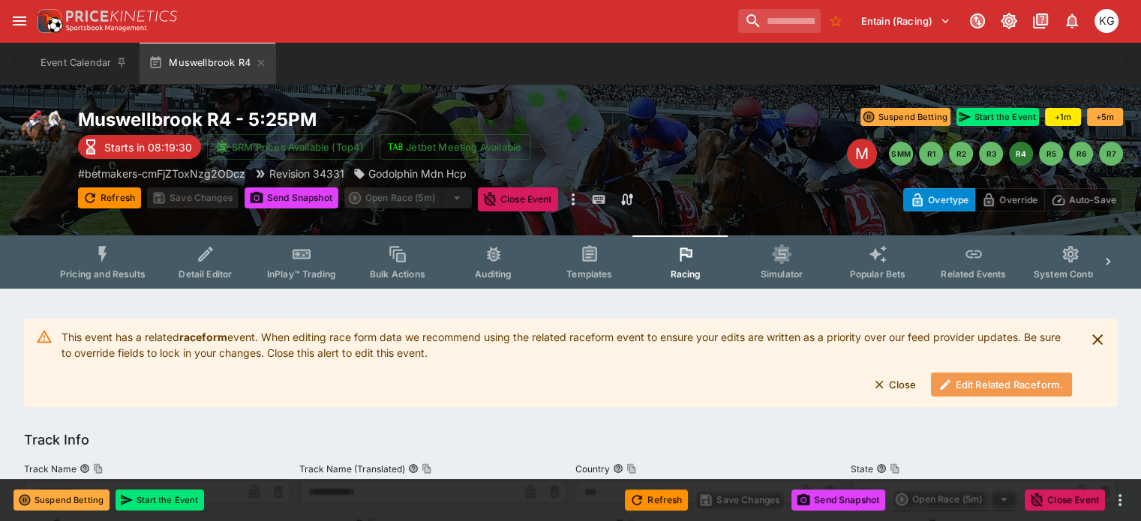
click at [975, 384] on button "Edit Related Raceform." at bounding box center [1001, 385] width 141 height 24
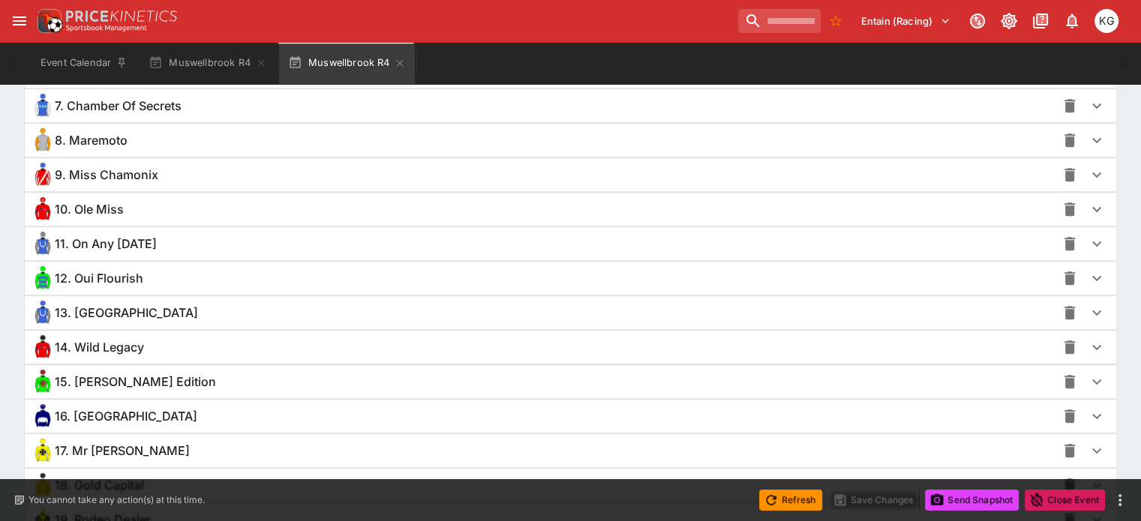
scroll to position [1350, 0]
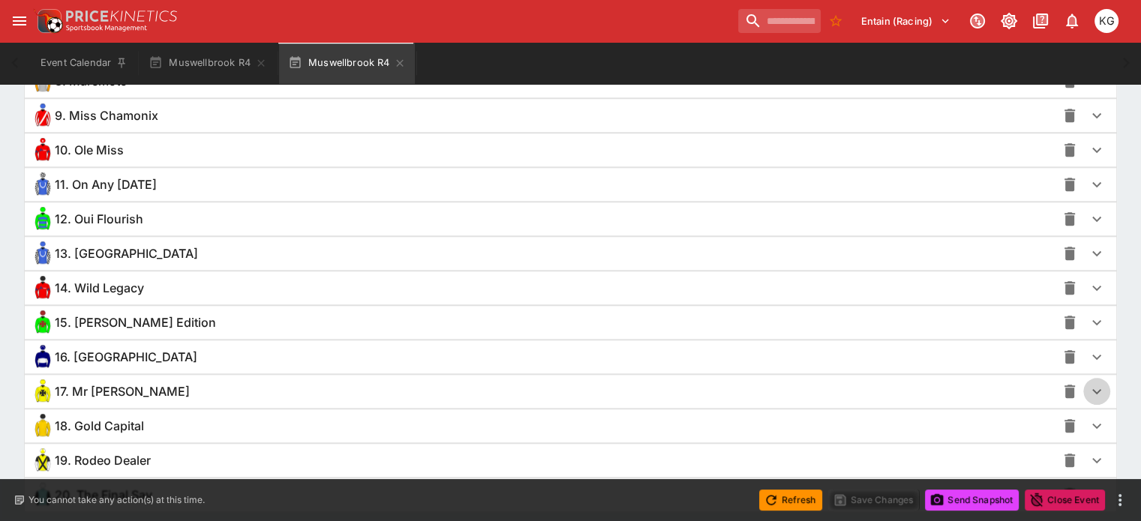
click at [1088, 384] on icon "button" at bounding box center [1097, 392] width 18 height 18
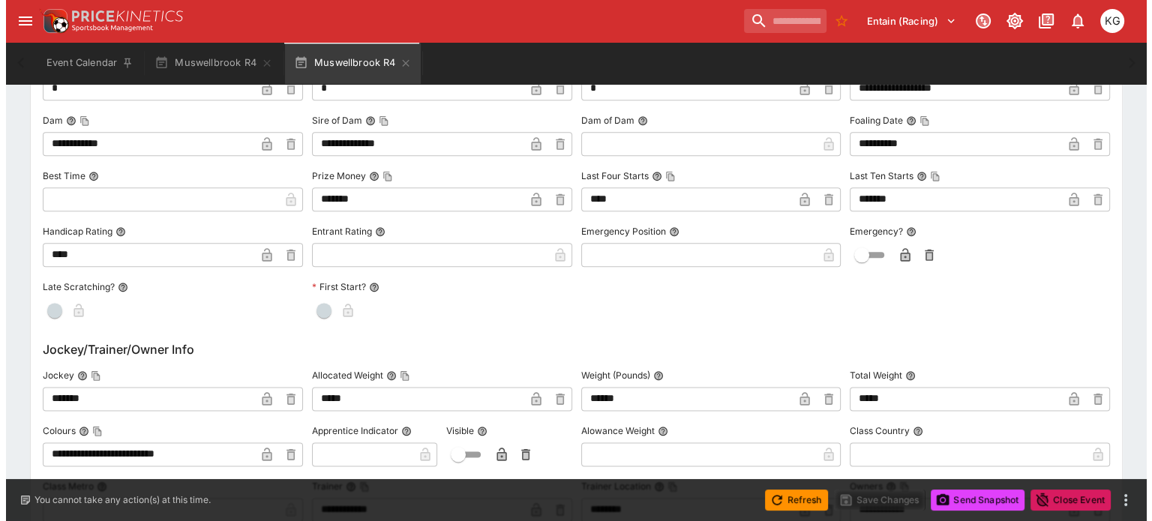
scroll to position [1878, 0]
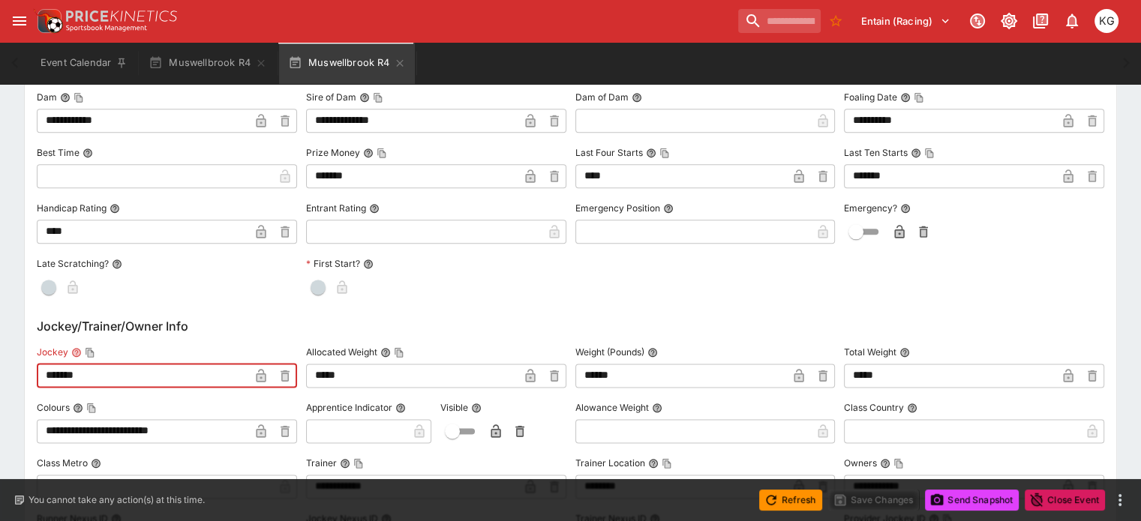
drag, startPoint x: 128, startPoint y: 363, endPoint x: 42, endPoint y: 367, distance: 85.6
paste input "****"
type input "**********"
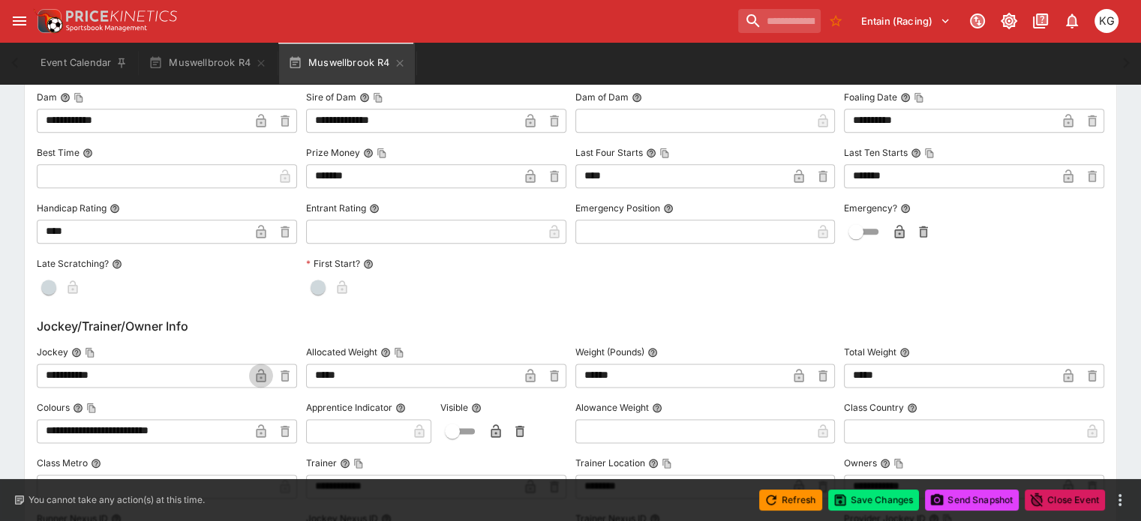
click at [266, 369] on icon "button" at bounding box center [261, 376] width 10 height 14
click at [348, 423] on input "text" at bounding box center [356, 431] width 101 height 24
type input "*"
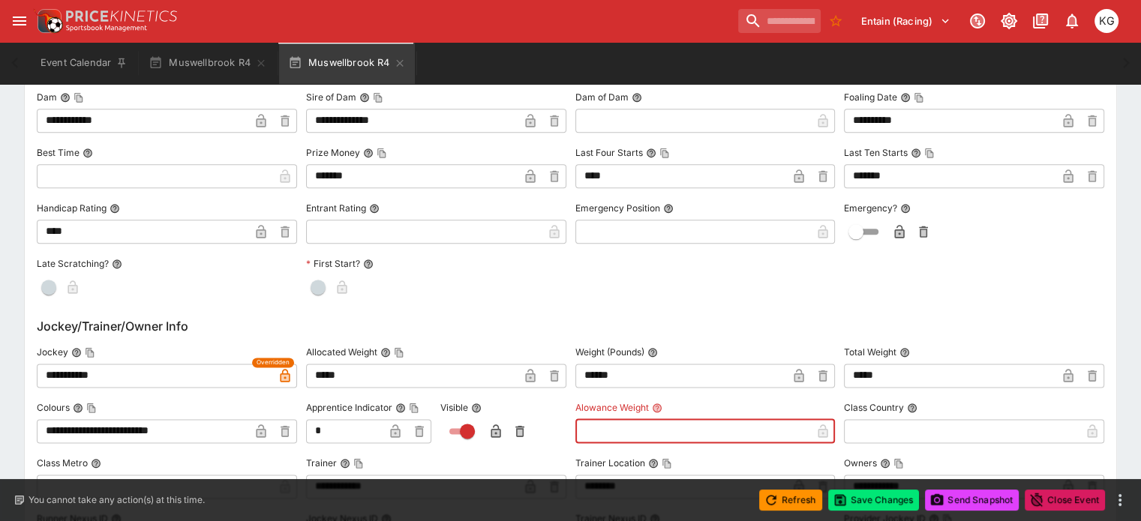
click at [587, 428] on input "text" at bounding box center [693, 431] width 236 height 24
type input "****"
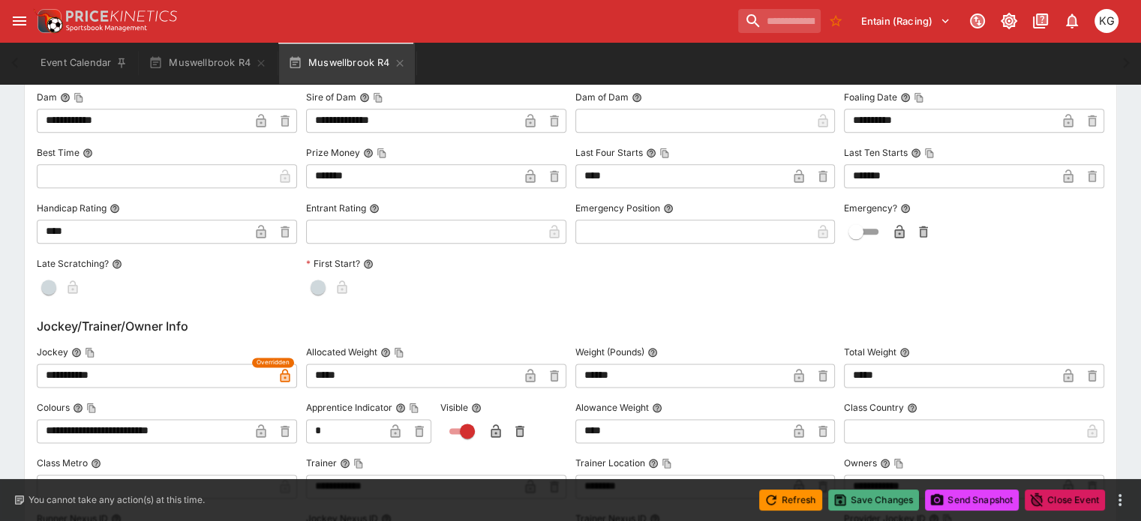
click at [896, 503] on button "Save Changes" at bounding box center [874, 500] width 92 height 21
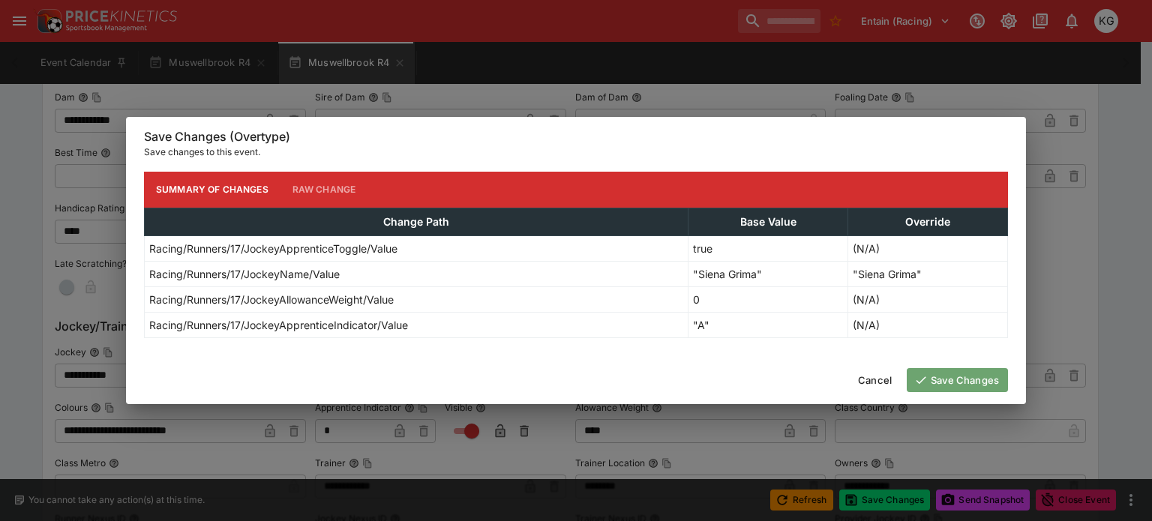
click at [953, 383] on button "Save Changes" at bounding box center [957, 380] width 101 height 24
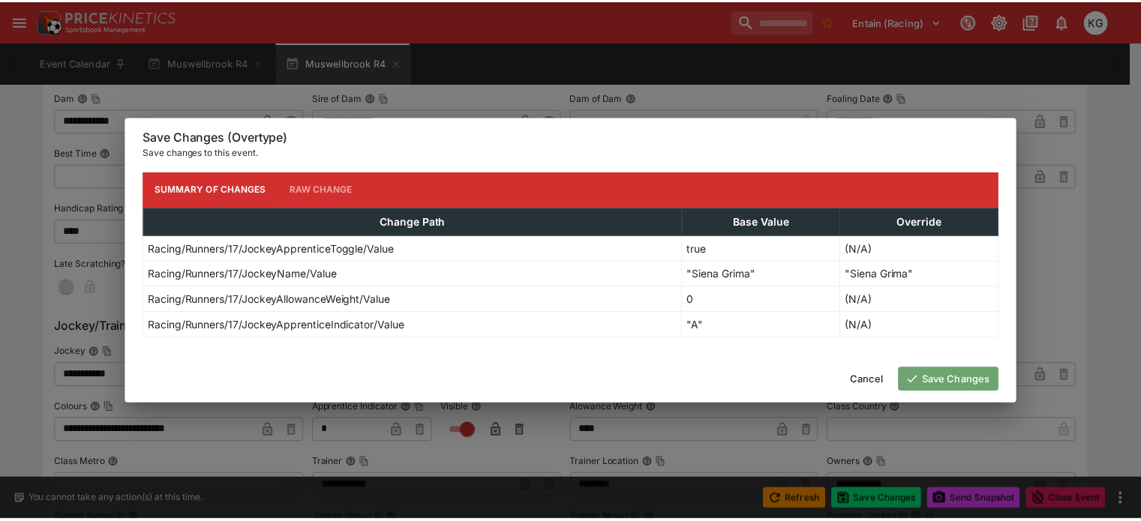
scroll to position [0, 0]
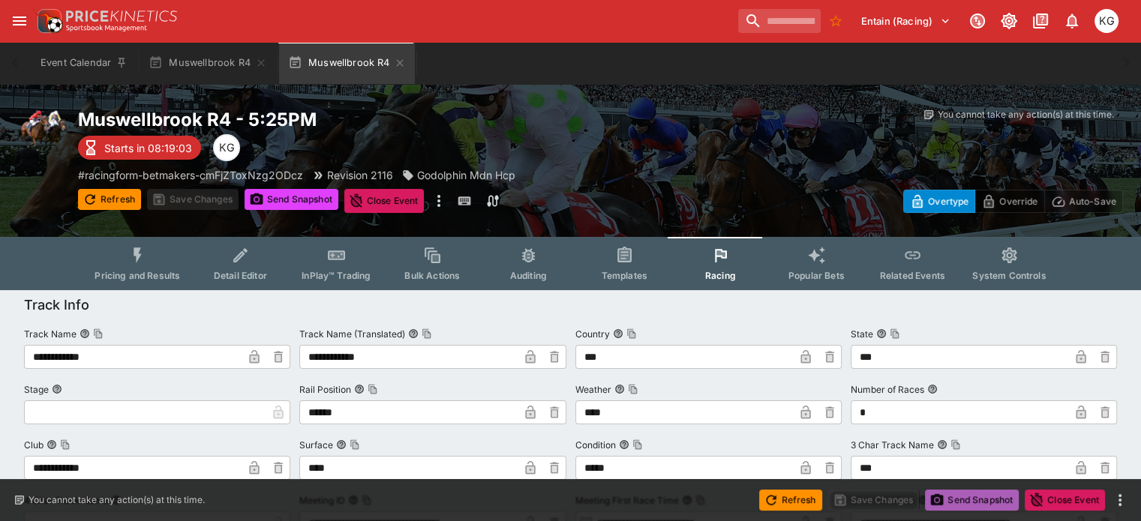
click at [974, 495] on button "Send Snapshot" at bounding box center [972, 500] width 94 height 21
